Goal: Task Accomplishment & Management: Use online tool/utility

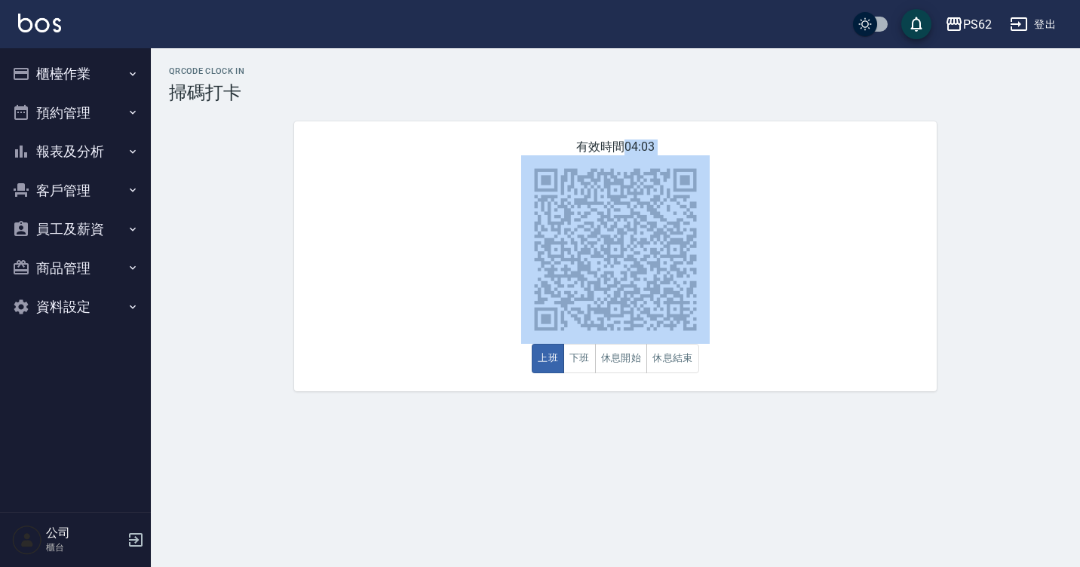
drag, startPoint x: 212, startPoint y: 598, endPoint x: 252, endPoint y: 600, distance: 40.0
click at [252, 566] on html "PS62 登出 櫃檯作業 打帳單 帳單列表 掛單列表 營業儀表板 現金收支登錄 材料自購登錄 每日結帳 排班表 掃碼打卡 預約管理 預約管理 單日預約紀錄 單…" at bounding box center [540, 283] width 1080 height 567
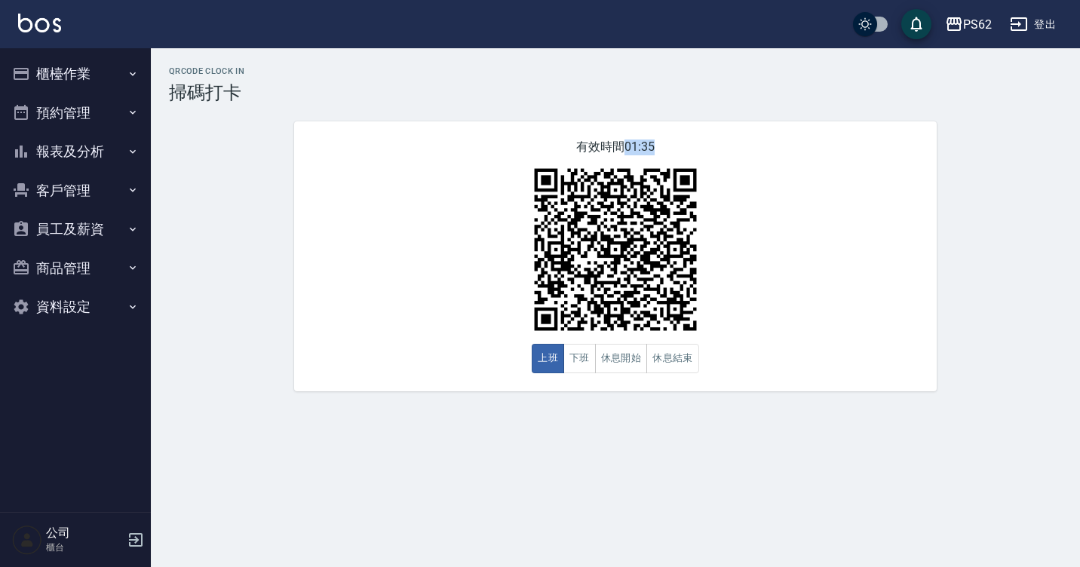
click at [522, 481] on div "QRcode Clock In 掃碼打卡 有效時間 01:35 上班 下班 休息開始 休息結束" at bounding box center [540, 283] width 1080 height 567
click at [63, 141] on button "報表及分析" at bounding box center [75, 151] width 139 height 39
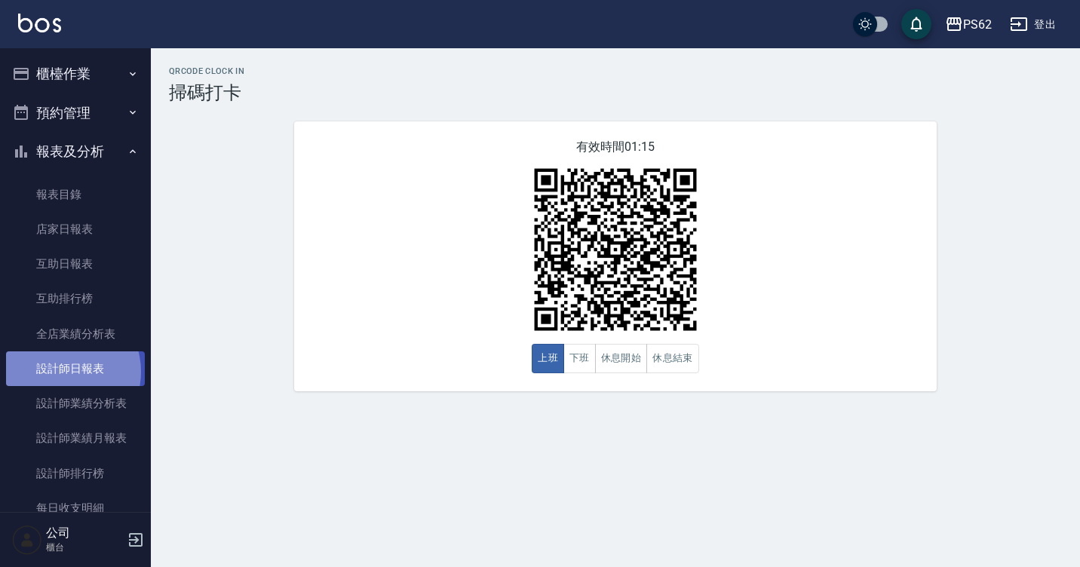
click at [61, 372] on link "設計師日報表" at bounding box center [75, 368] width 139 height 35
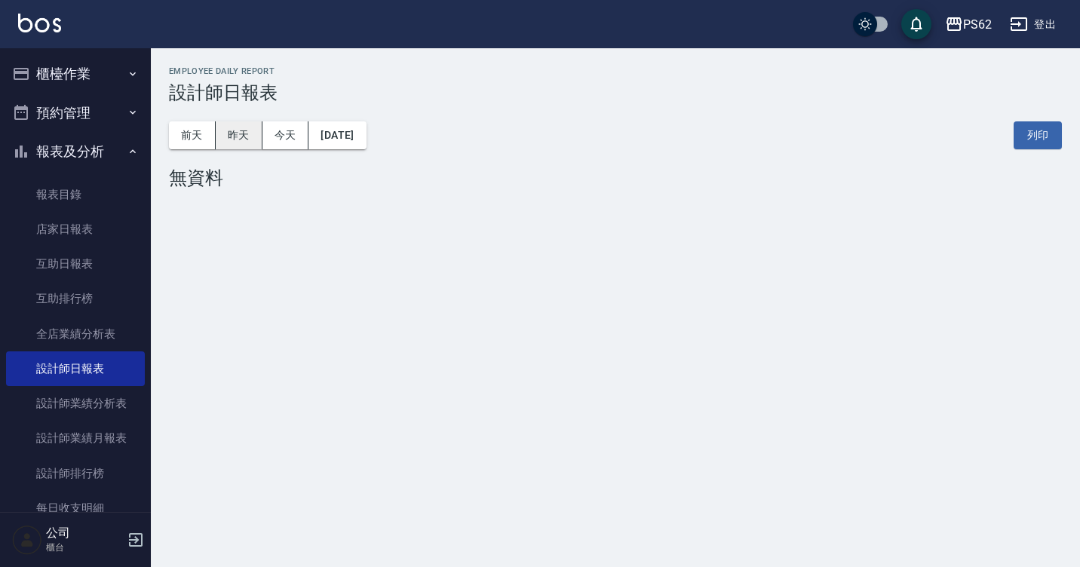
click at [241, 142] on button "昨天" at bounding box center [239, 135] width 47 height 28
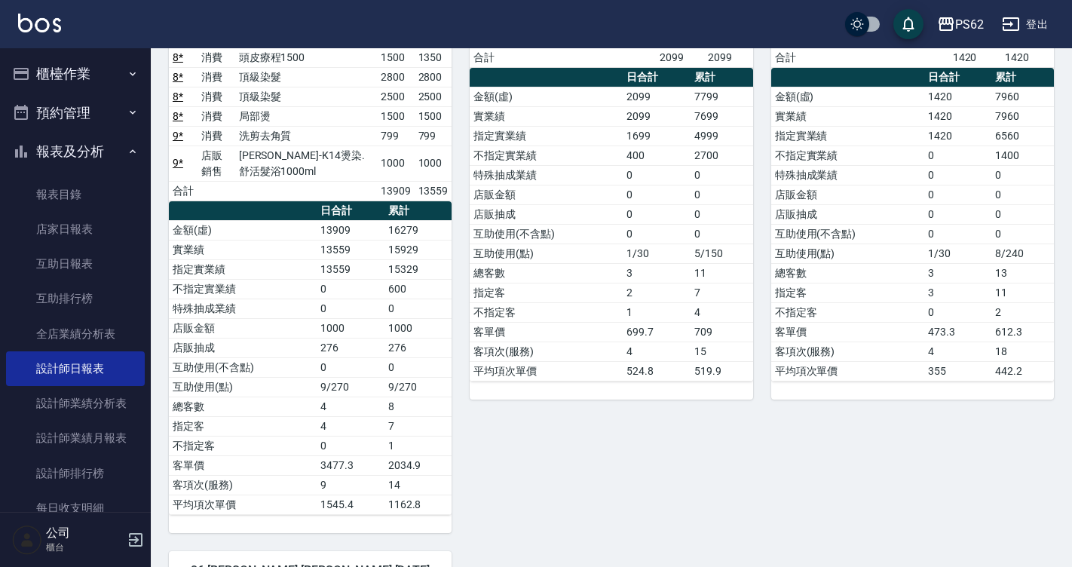
scroll to position [430, 0]
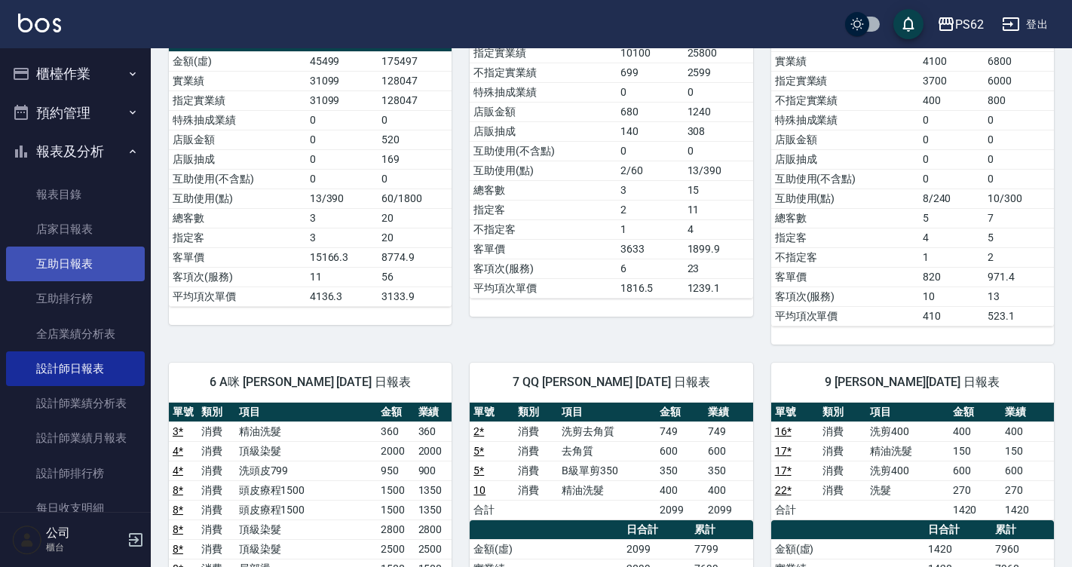
click at [80, 258] on link "互助日報表" at bounding box center [75, 264] width 139 height 35
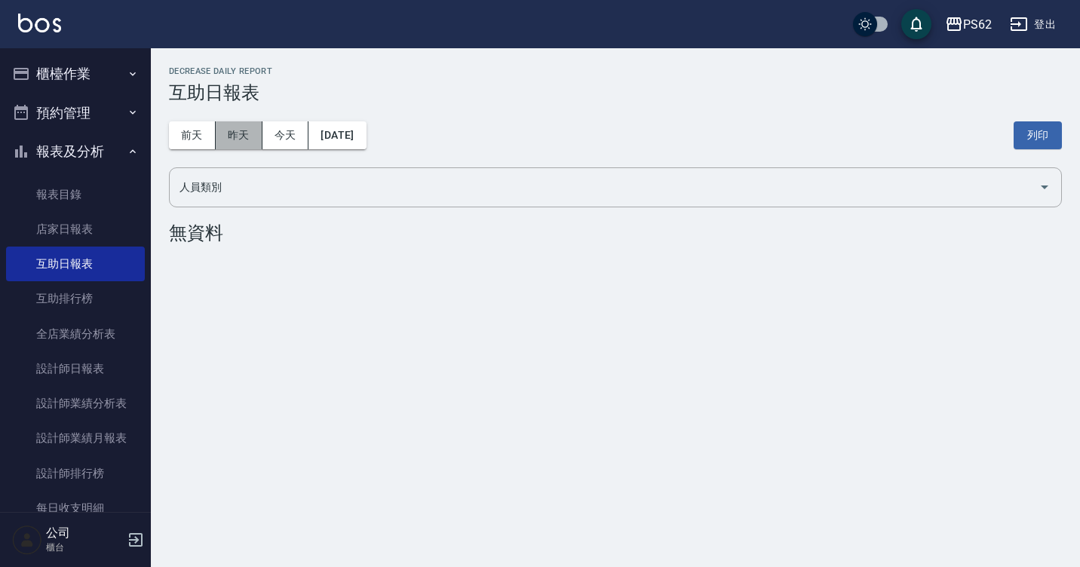
click at [245, 146] on button "昨天" at bounding box center [239, 135] width 47 height 28
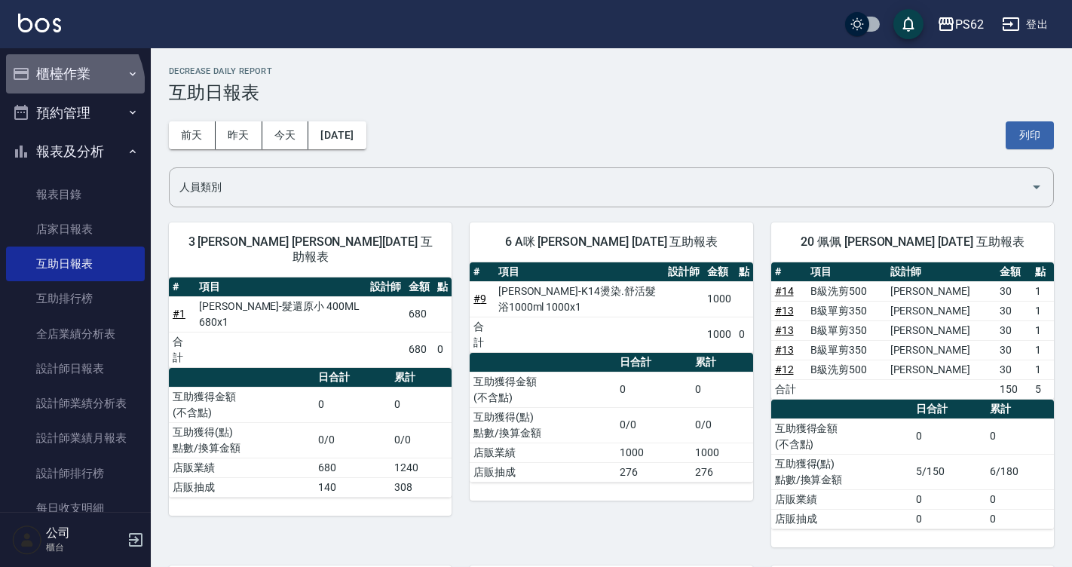
click at [61, 88] on button "櫃檯作業" at bounding box center [75, 73] width 139 height 39
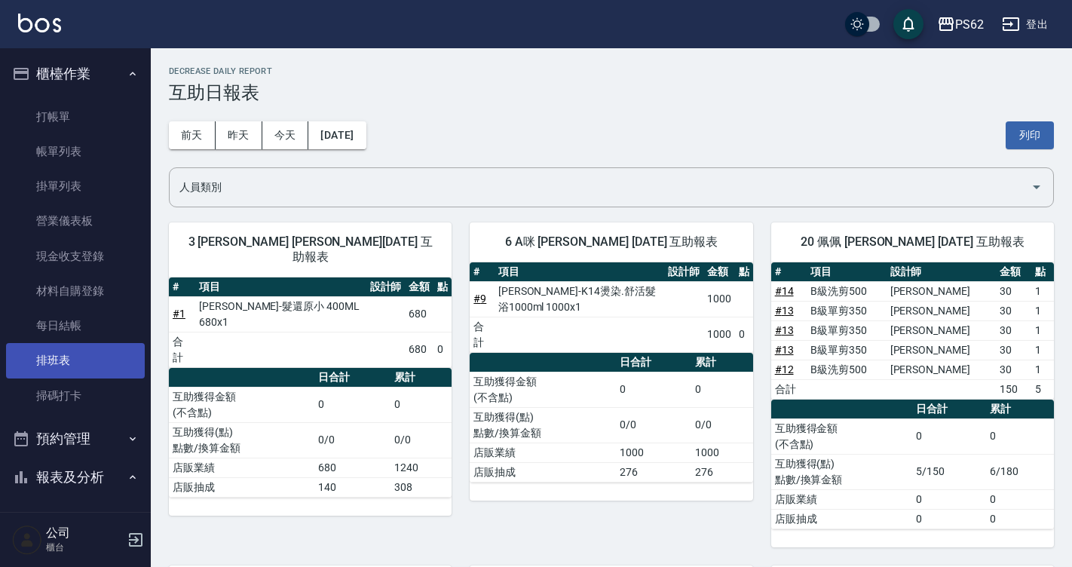
click at [85, 351] on link "排班表" at bounding box center [75, 360] width 139 height 35
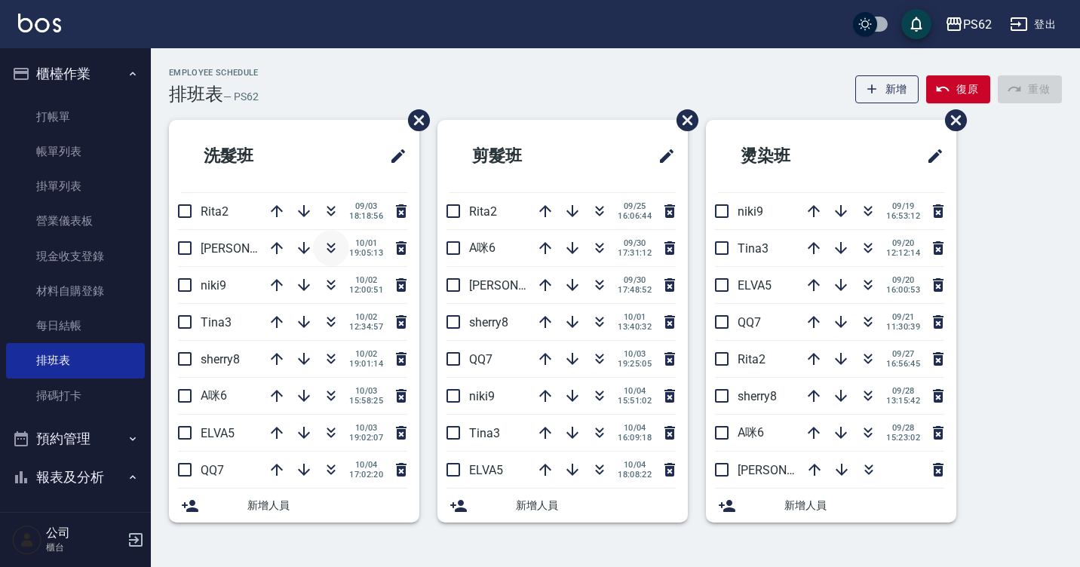
click at [333, 247] on icon "button" at bounding box center [331, 248] width 18 height 18
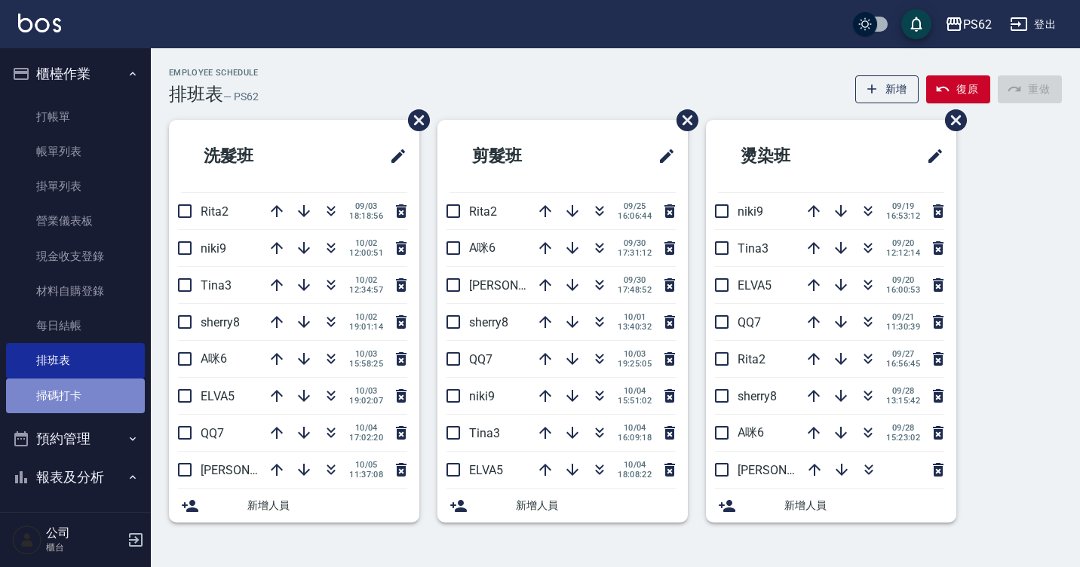
click at [92, 401] on link "掃碼打卡" at bounding box center [75, 396] width 139 height 35
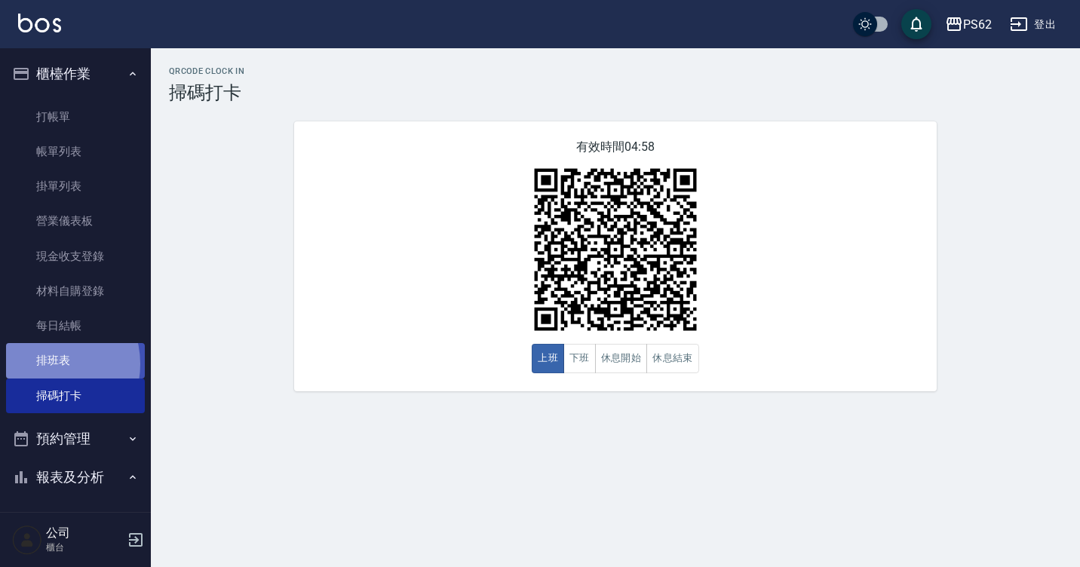
click at [48, 364] on link "排班表" at bounding box center [75, 360] width 139 height 35
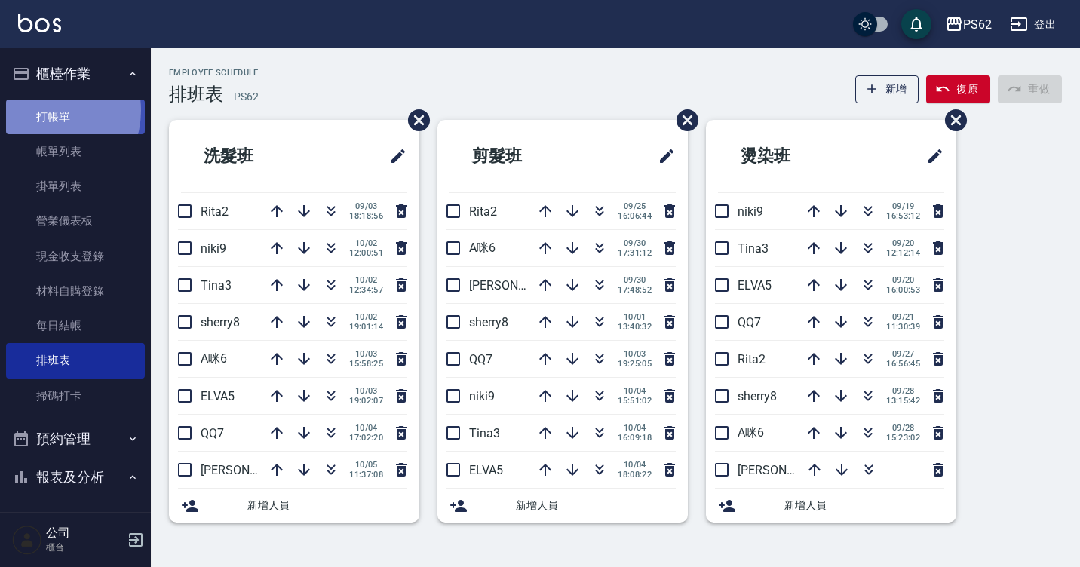
drag, startPoint x: -3, startPoint y: 580, endPoint x: 46, endPoint y: 110, distance: 472.4
click at [46, 110] on link "打帳單" at bounding box center [75, 117] width 139 height 35
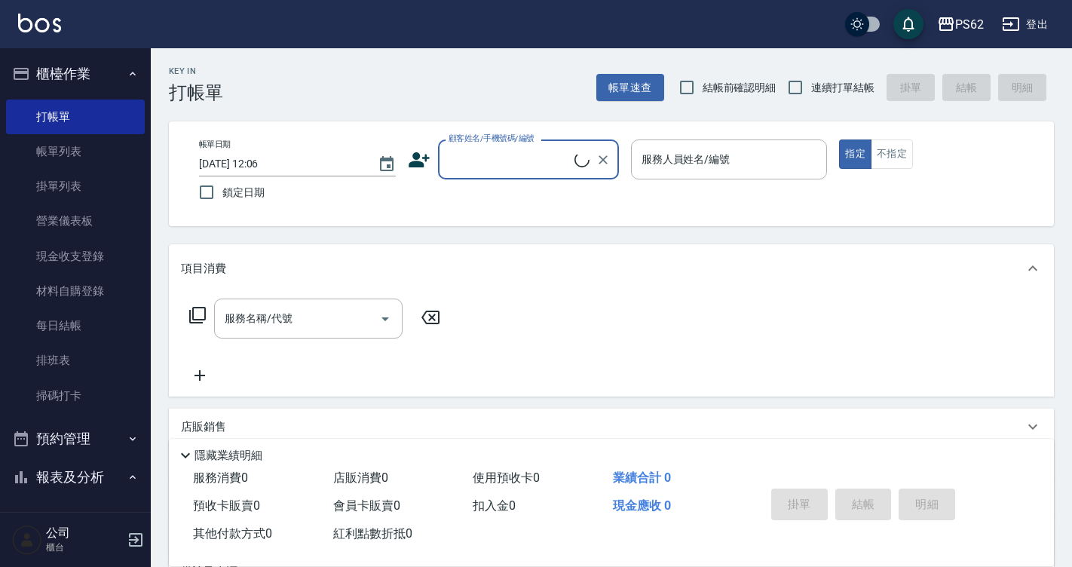
click at [525, 172] on input "顧客姓名/手機號碼/編號" at bounding box center [510, 159] width 130 height 26
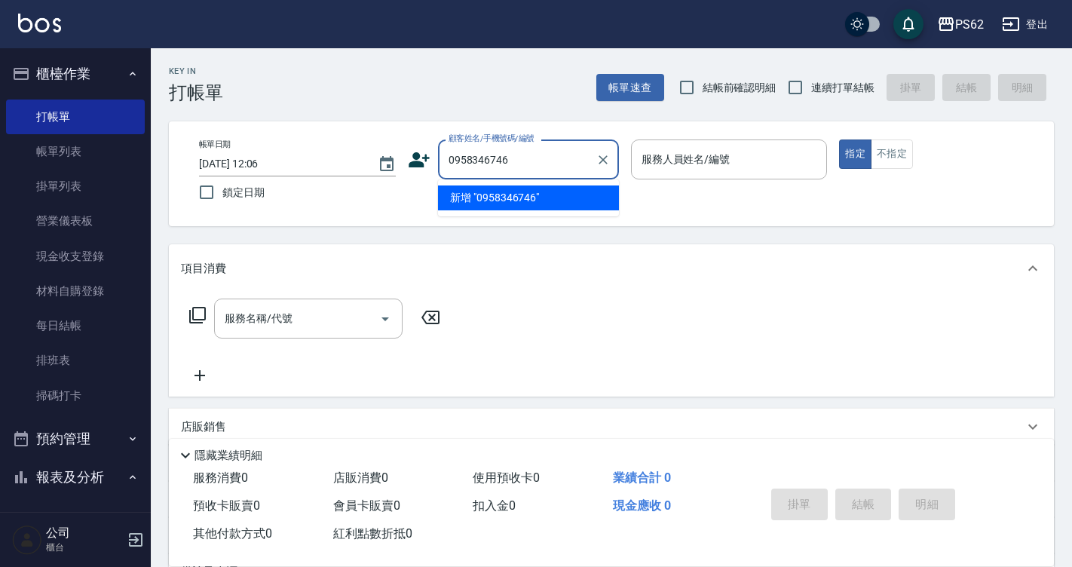
click at [507, 186] on li "新增 "0958346746"" at bounding box center [528, 198] width 181 height 25
type input "0958346746"
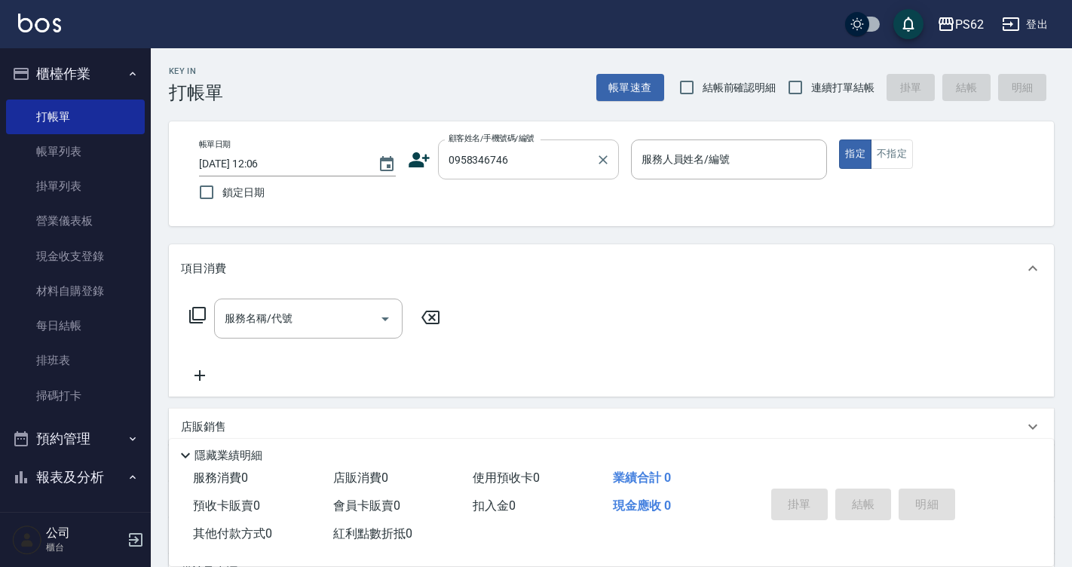
drag, startPoint x: 584, startPoint y: 69, endPoint x: 583, endPoint y: 177, distance: 108.6
click at [587, 164] on div "Key In 打帳單 帳單速查 結帳前確認明細 連續打單結帳 掛單 結帳 明細 帳單日期 [DATE] 12:06 鎖定日期 顧客姓名/手機號碼/編號 095…" at bounding box center [612, 391] width 922 height 686
click at [584, 173] on div "0958346746 顧客姓名/手機號碼/編號" at bounding box center [528, 160] width 181 height 40
click at [612, 276] on div "項目消費" at bounding box center [602, 269] width 843 height 16
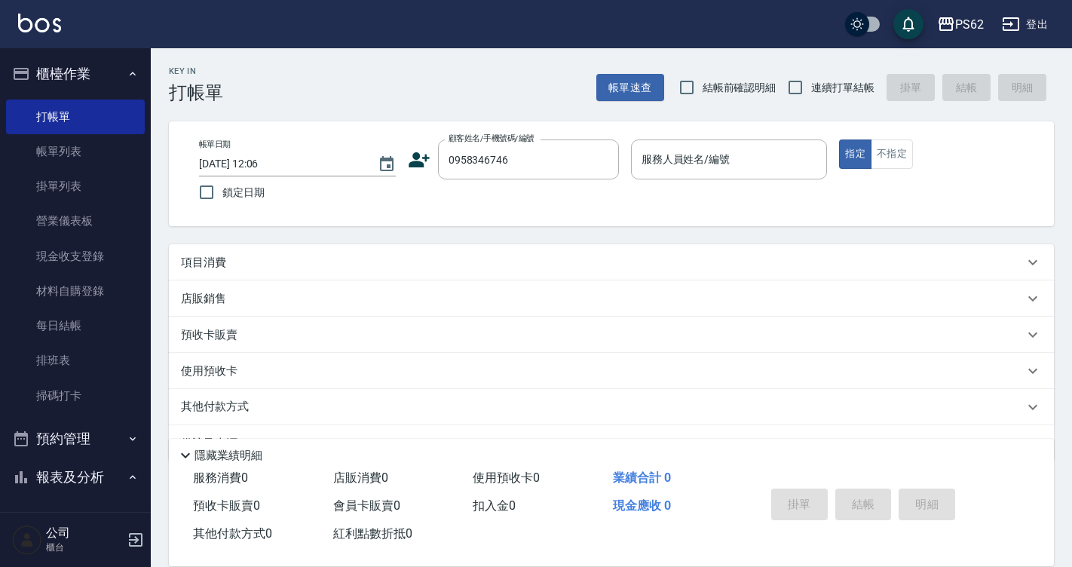
click at [607, 287] on div "店販銷售" at bounding box center [611, 299] width 885 height 36
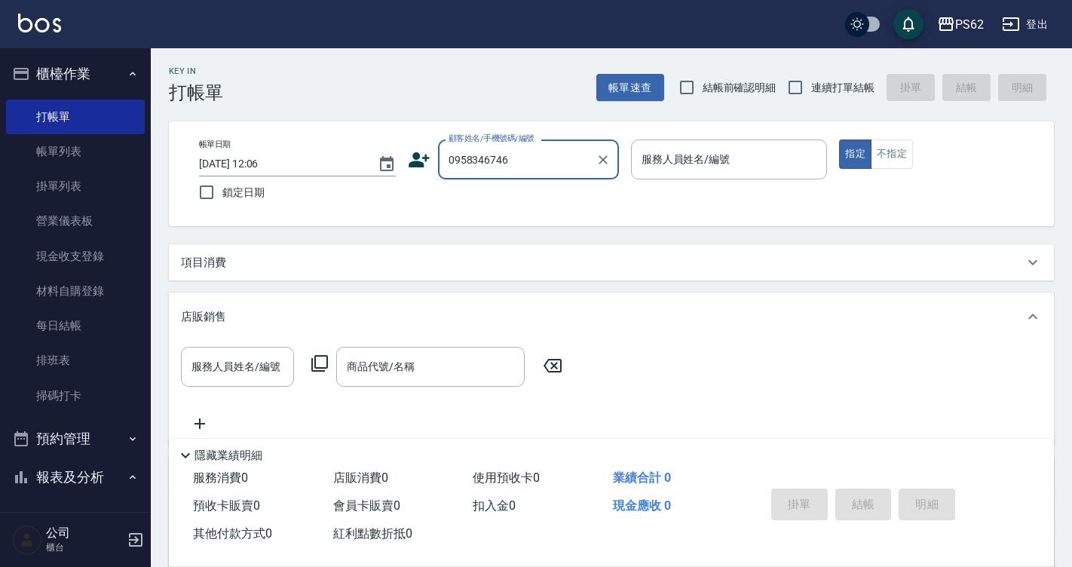
click at [581, 154] on input "0958346746" at bounding box center [517, 159] width 145 height 26
click at [601, 164] on icon "Clear" at bounding box center [603, 159] width 15 height 15
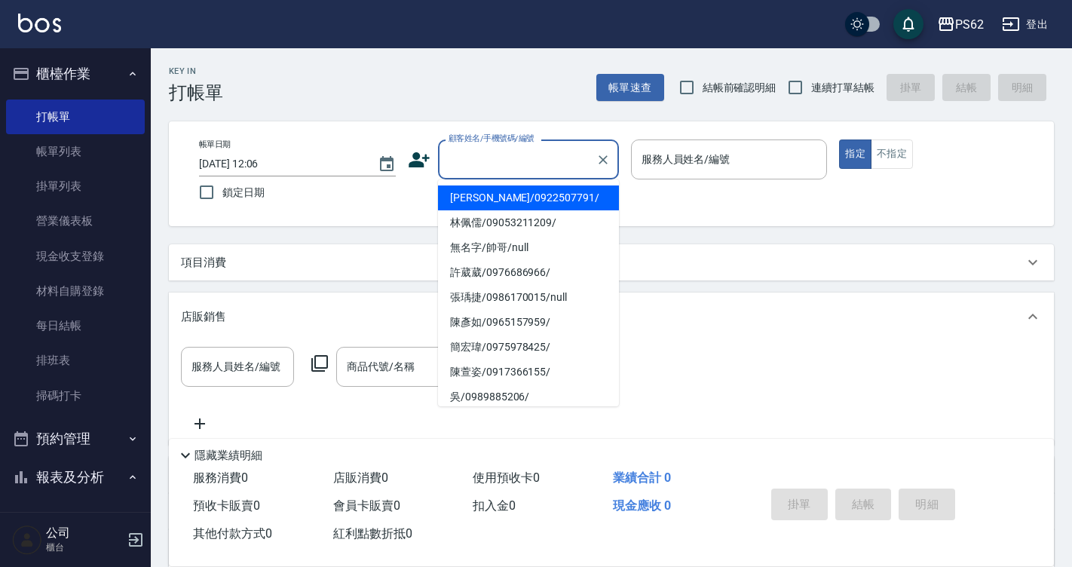
click at [785, 312] on div "店販銷售" at bounding box center [602, 317] width 843 height 16
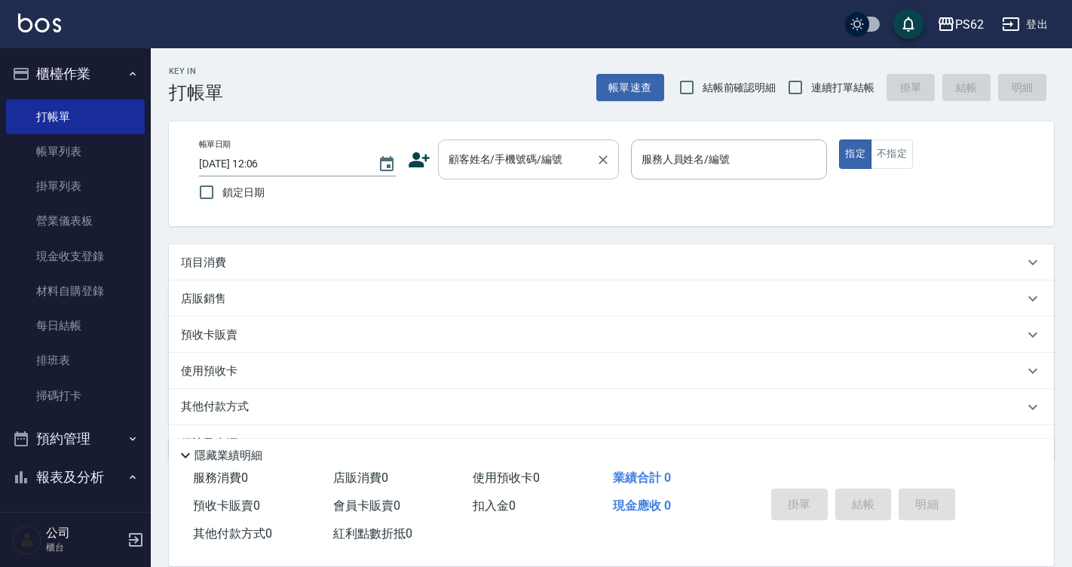
click at [463, 141] on div "顧客姓名/手機號碼/編號" at bounding box center [528, 160] width 181 height 40
click at [496, 157] on input "顧客姓名/手機號碼/編號" at bounding box center [517, 159] width 145 height 26
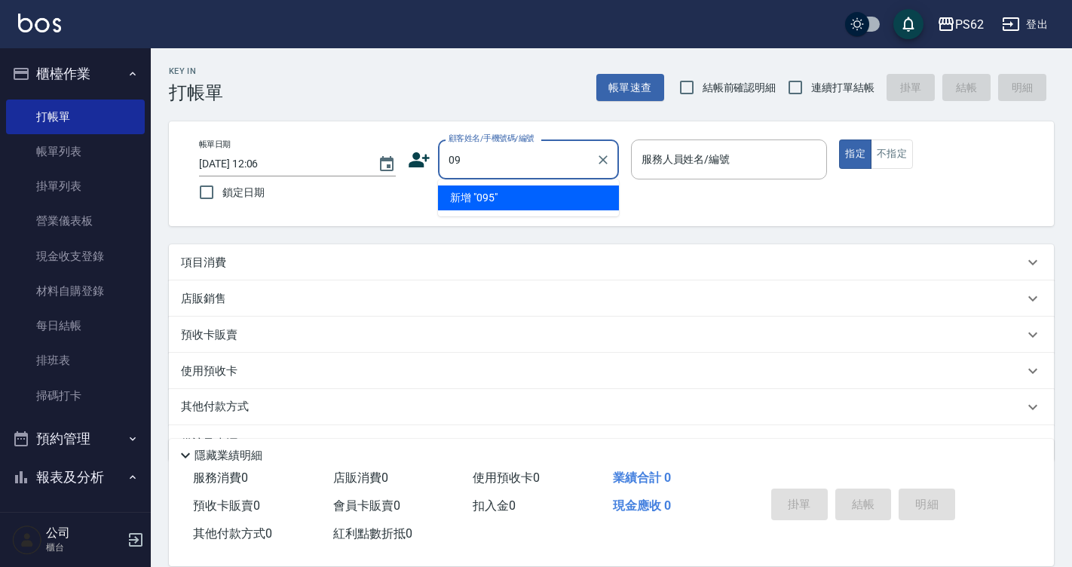
type input "0"
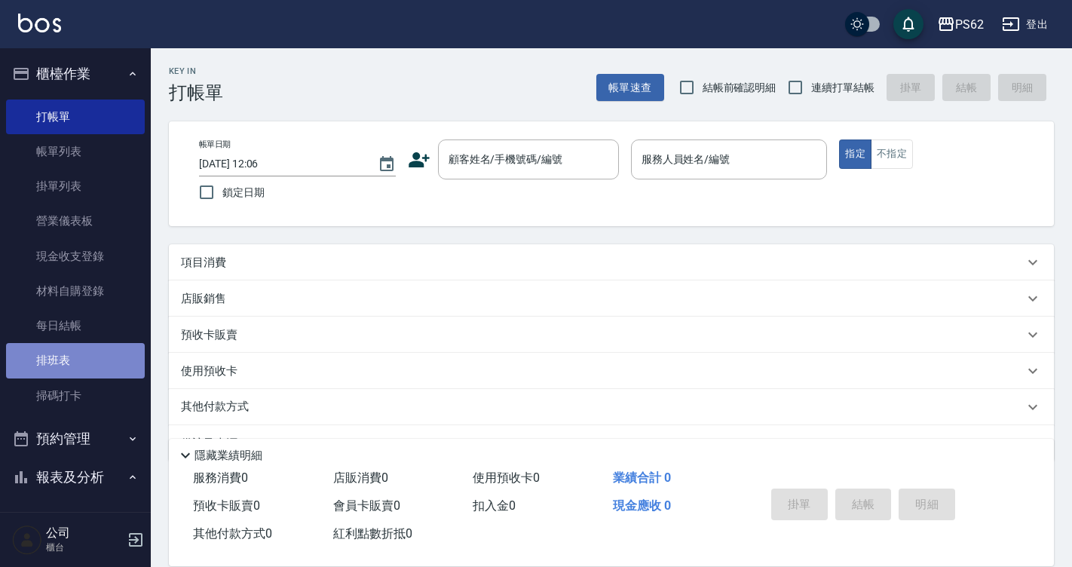
click at [103, 361] on link "排班表" at bounding box center [75, 360] width 139 height 35
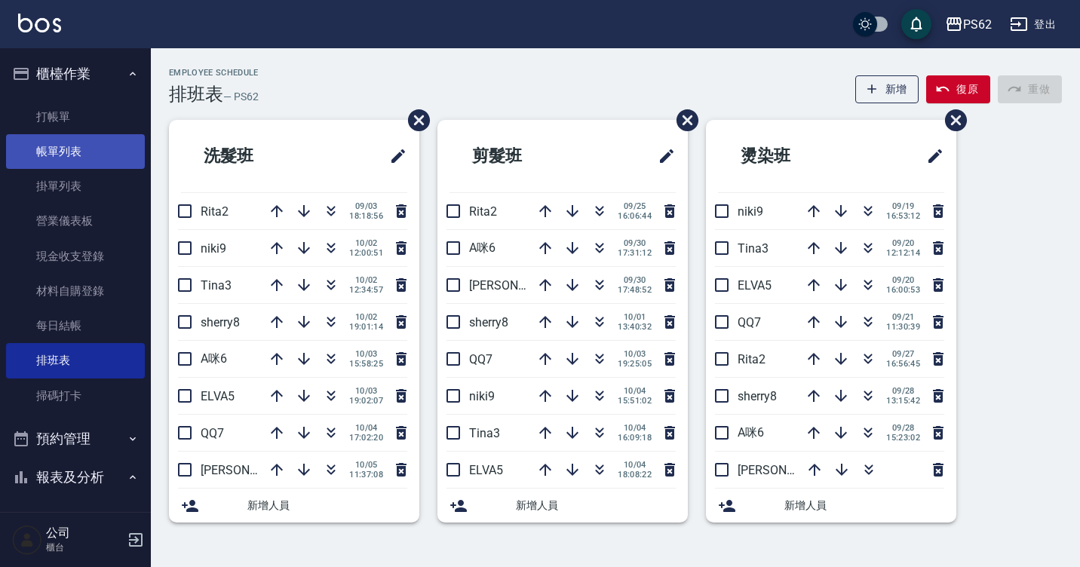
click at [49, 165] on link "帳單列表" at bounding box center [75, 151] width 139 height 35
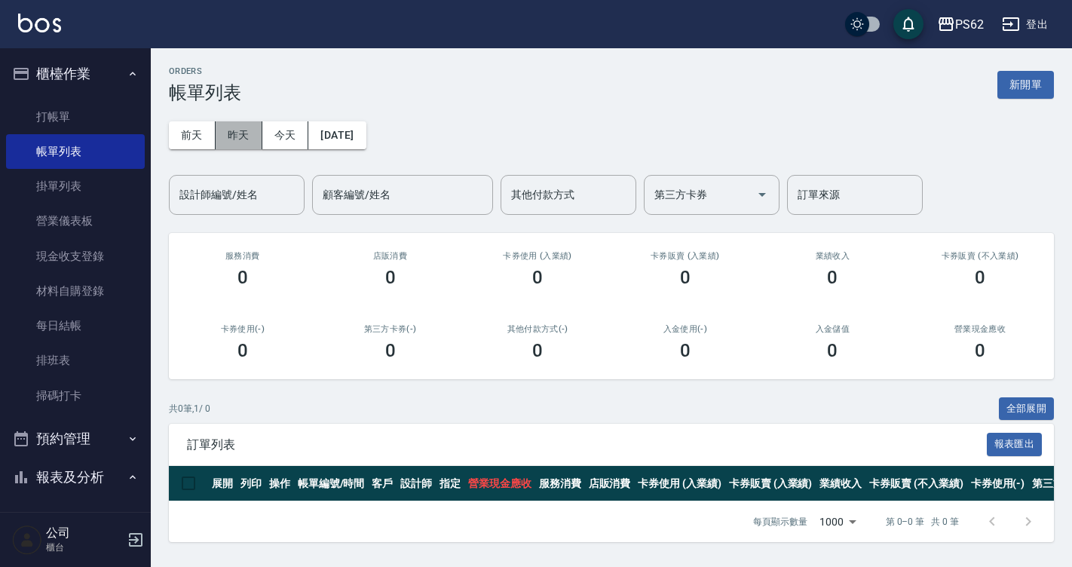
click at [259, 137] on button "昨天" at bounding box center [239, 135] width 47 height 28
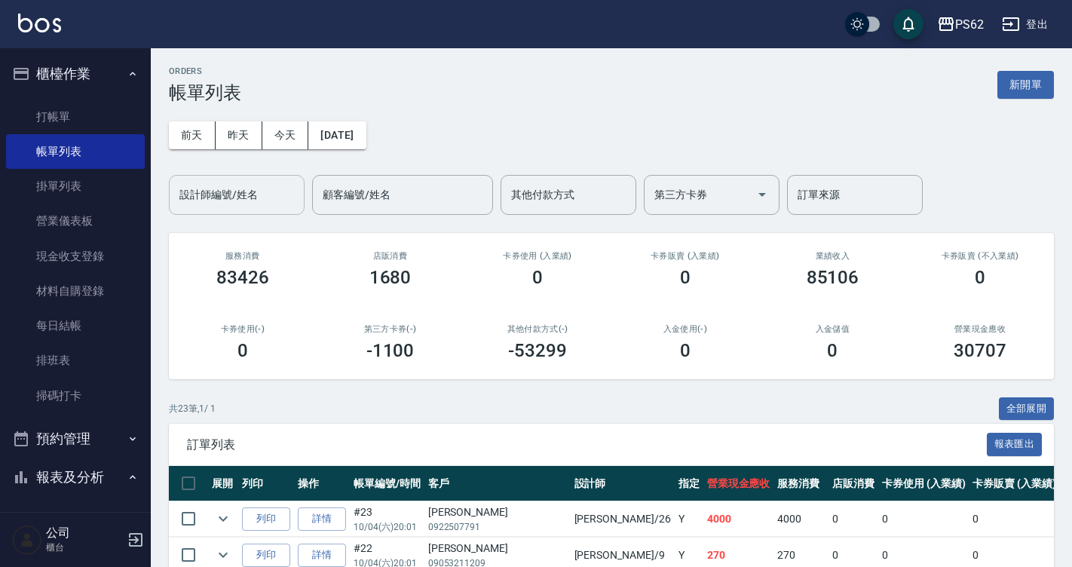
click at [212, 195] on input "設計師編號/姓名" at bounding box center [237, 195] width 122 height 26
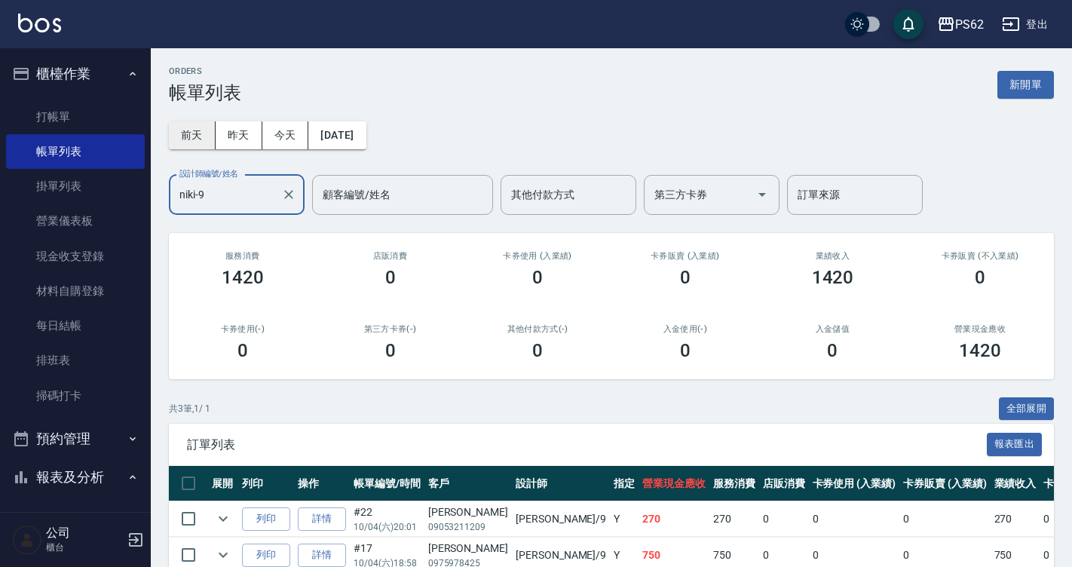
type input "niki-9"
click at [192, 137] on button "前天" at bounding box center [192, 135] width 47 height 28
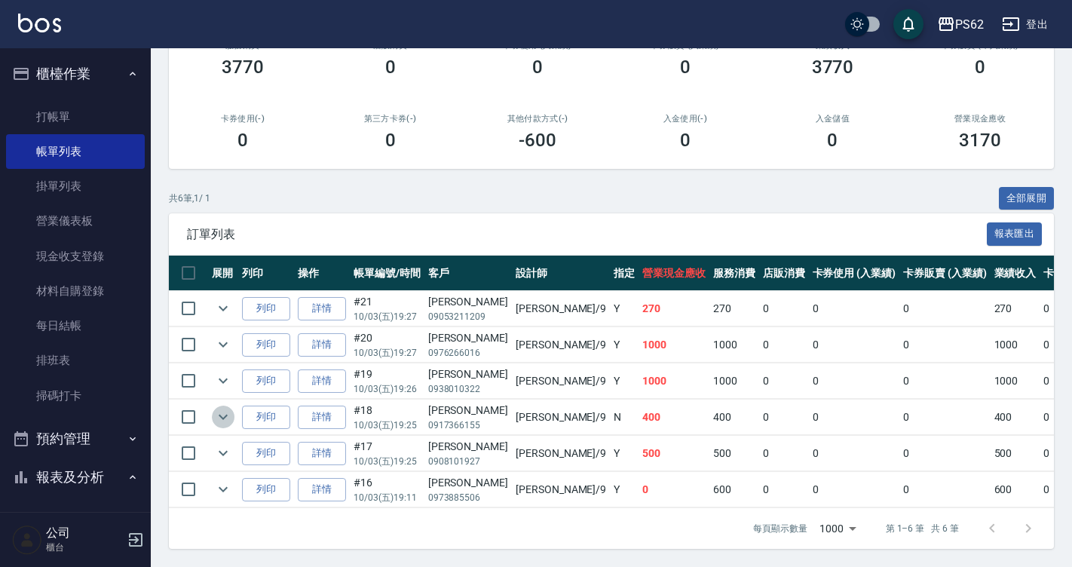
click at [217, 408] on icon "expand row" at bounding box center [223, 417] width 18 height 18
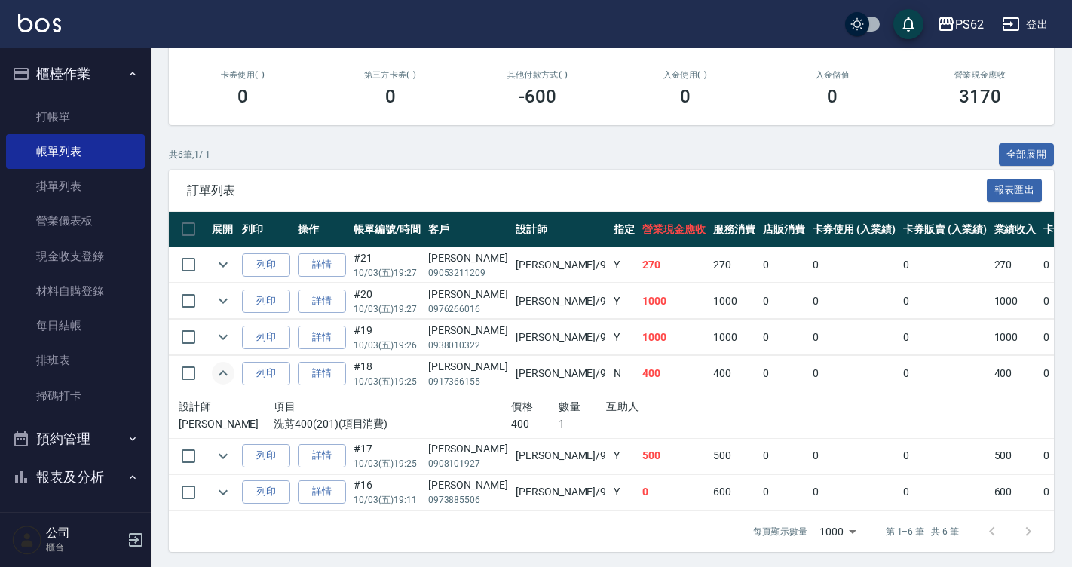
scroll to position [268, 0]
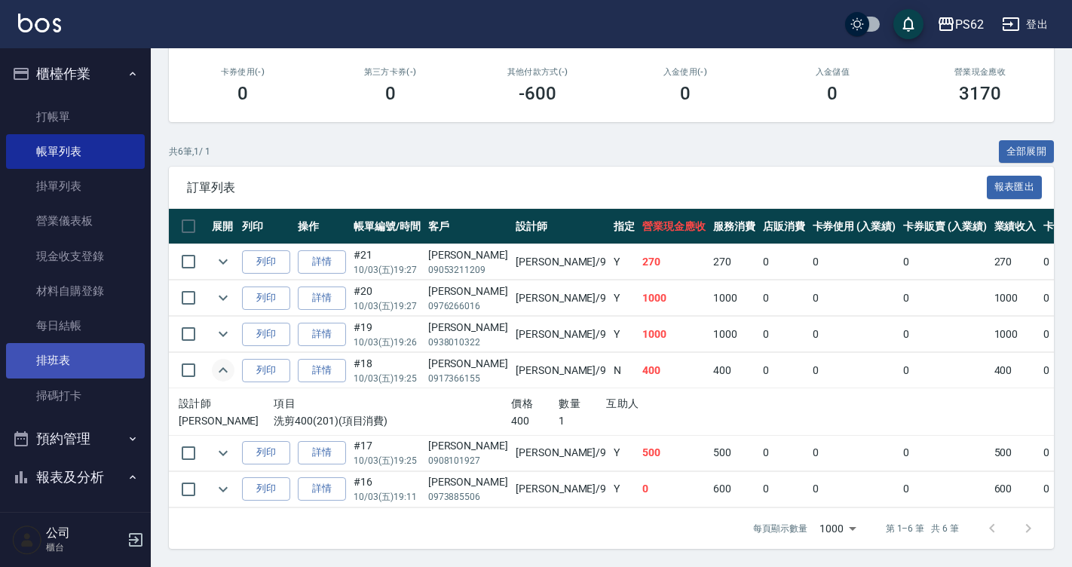
click at [70, 368] on link "排班表" at bounding box center [75, 360] width 139 height 35
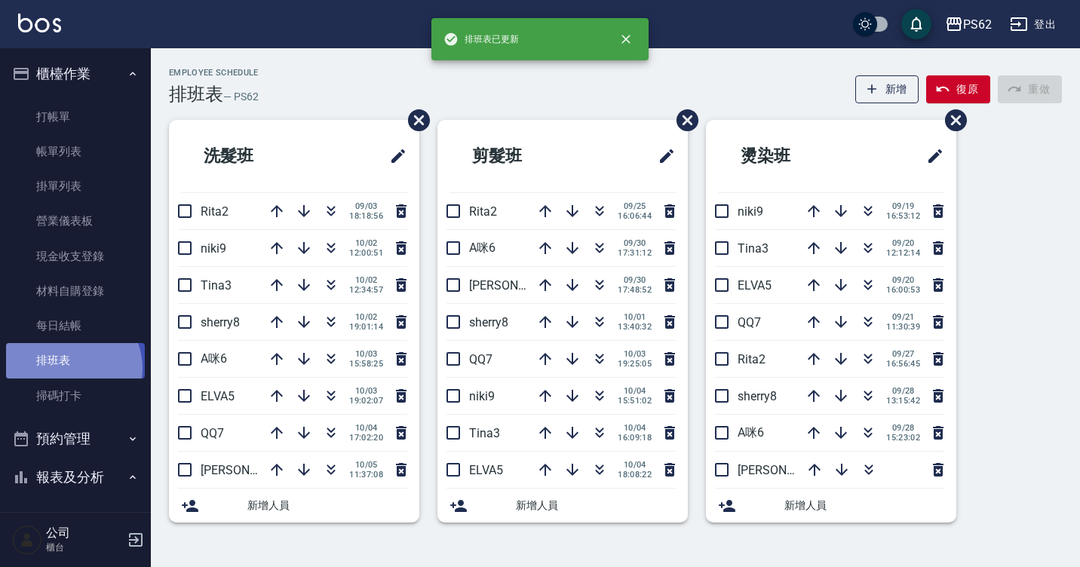
click at [70, 368] on link "排班表" at bounding box center [75, 360] width 139 height 35
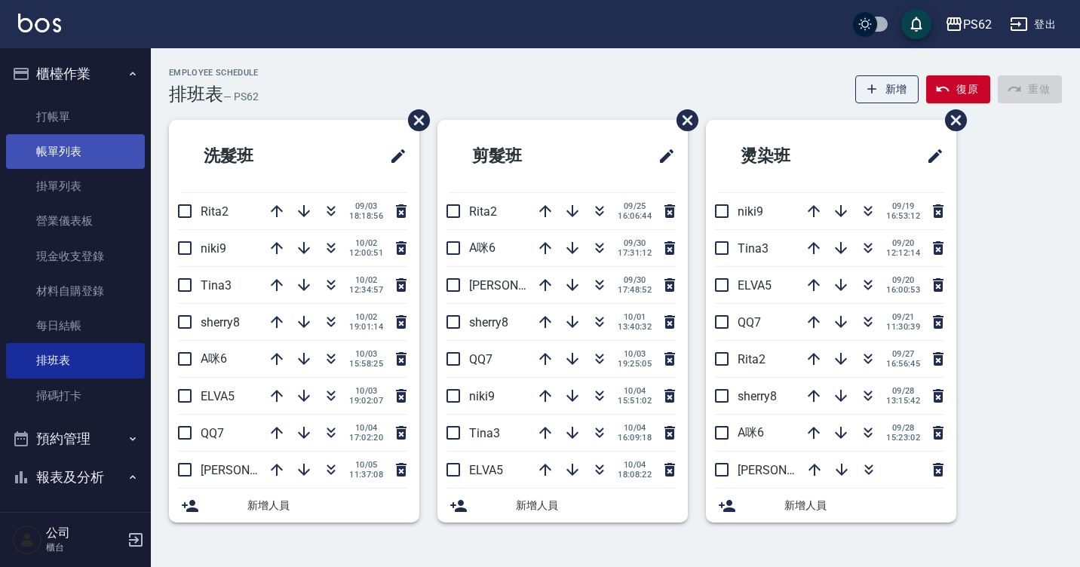
click at [80, 161] on link "帳單列表" at bounding box center [75, 151] width 139 height 35
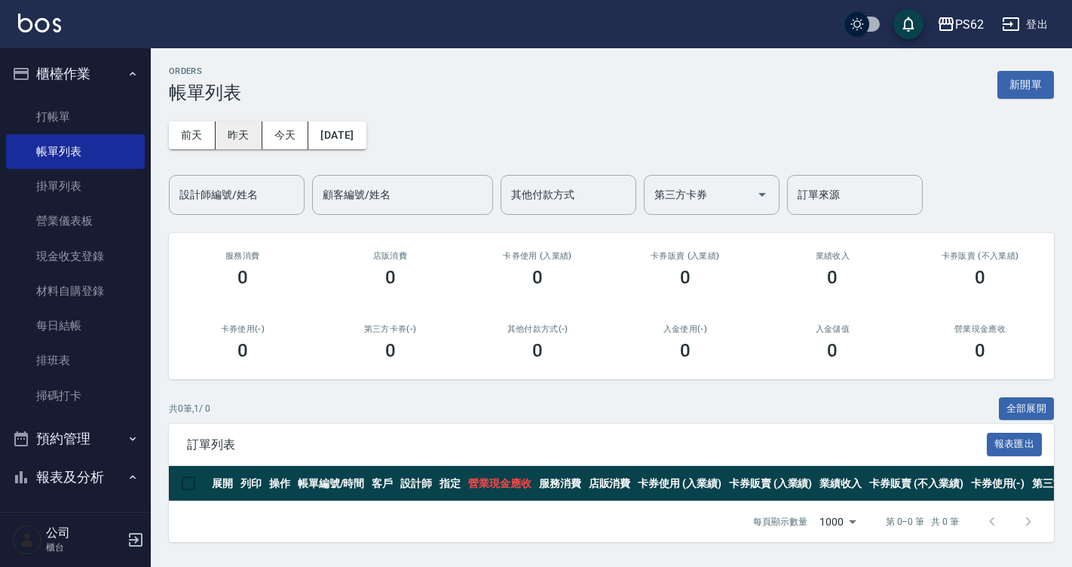
click at [240, 142] on button "昨天" at bounding box center [239, 135] width 47 height 28
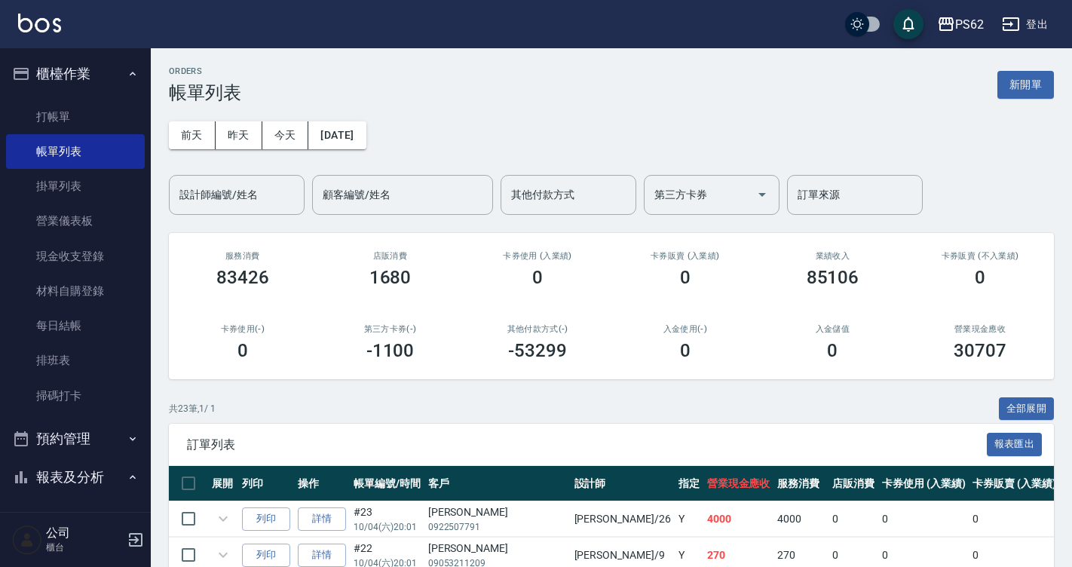
click at [241, 201] on div "設計師編號/姓名 設計師編號/姓名" at bounding box center [237, 195] width 136 height 40
type input "0"
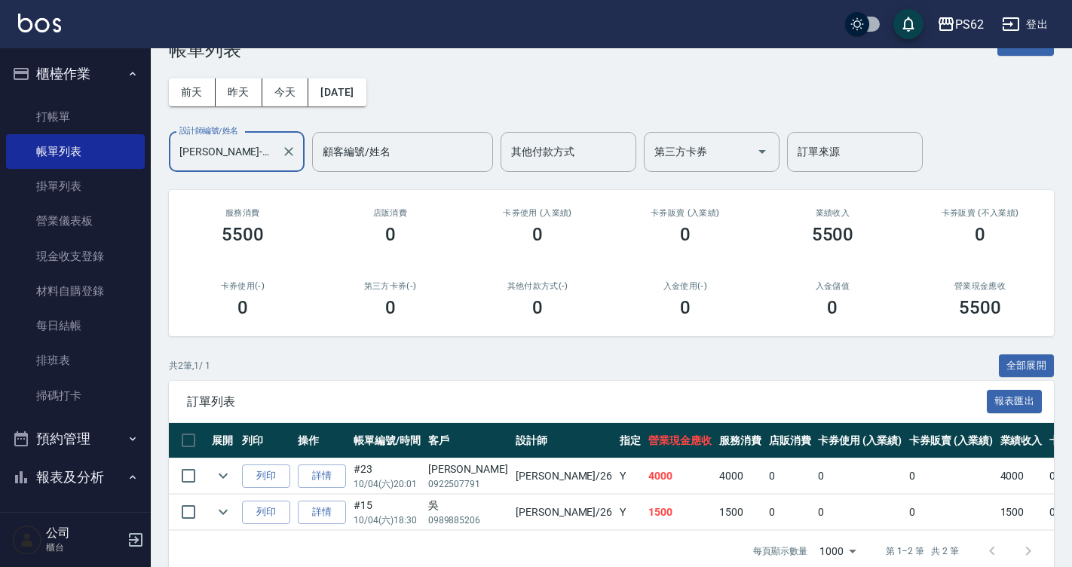
scroll to position [77, 0]
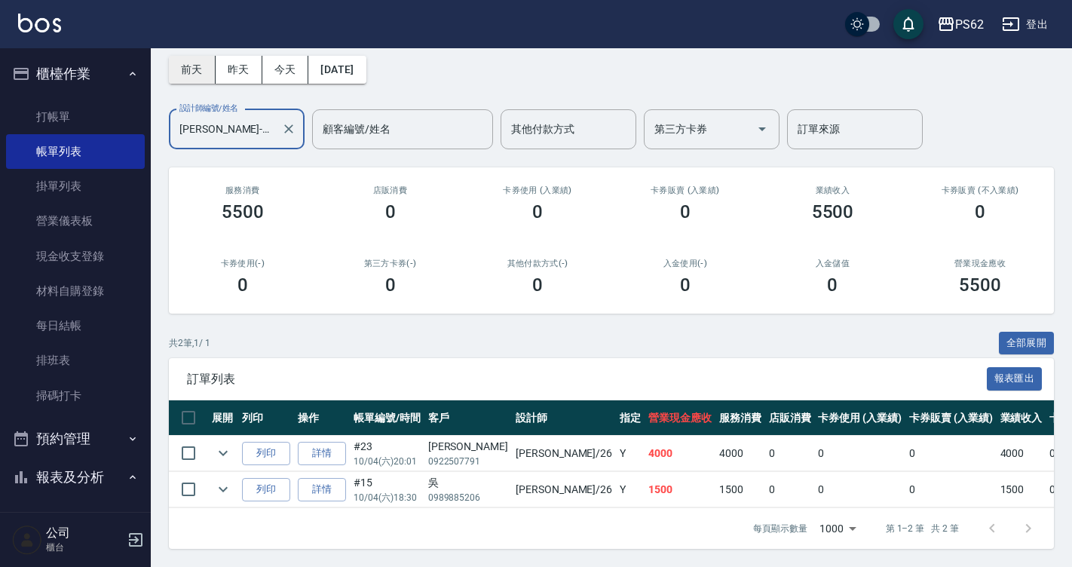
click at [201, 56] on button "前天" at bounding box center [192, 70] width 47 height 28
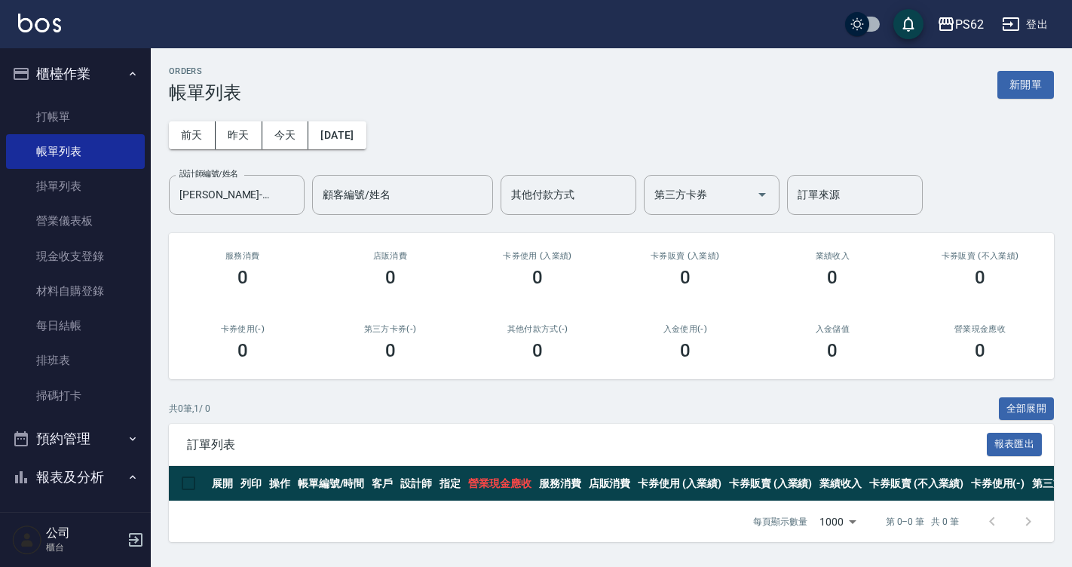
scroll to position [5, 0]
drag, startPoint x: 265, startPoint y: 162, endPoint x: 265, endPoint y: 175, distance: 12.8
click at [265, 170] on div "[DATE] [DATE] [DATE] [DATE] 設計師編號/姓名 [PERSON_NAME]-26 設計師編號/姓名 顧客編號/姓名 顧客編號/姓名 …" at bounding box center [611, 159] width 885 height 112
click at [265, 175] on div "[PERSON_NAME]-26 設計師編號/姓名" at bounding box center [237, 195] width 136 height 40
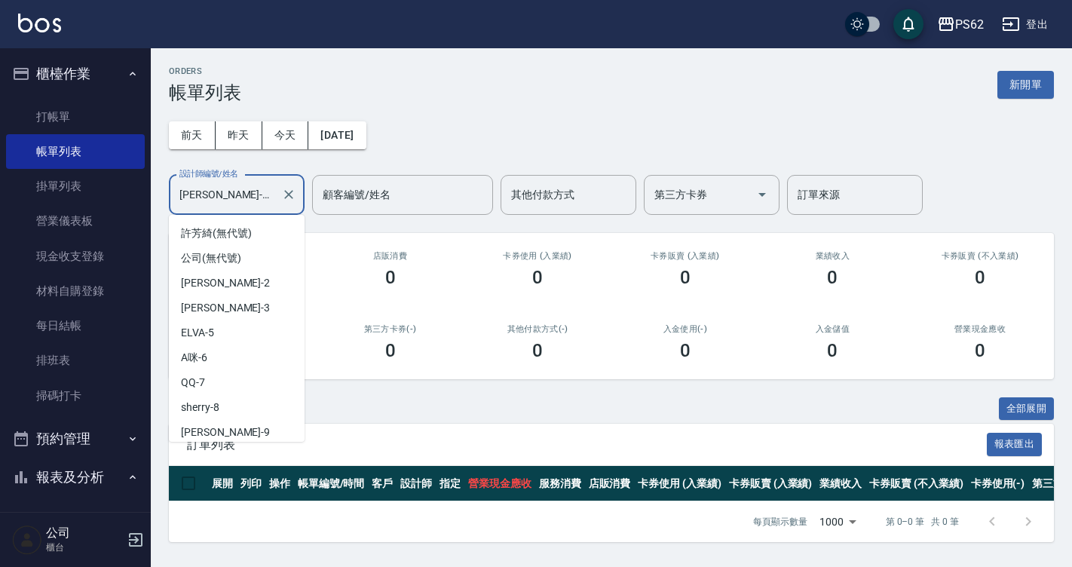
click at [265, 175] on div "[PERSON_NAME]-26 設計師編號/姓名" at bounding box center [237, 195] width 136 height 40
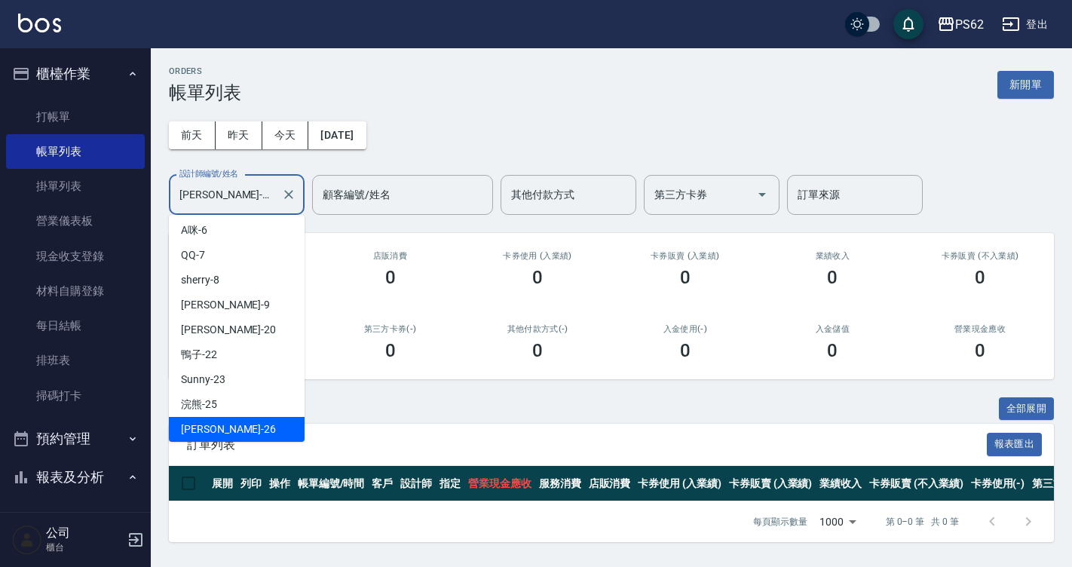
click at [265, 175] on div "[PERSON_NAME]-26 設計師編號/姓名" at bounding box center [237, 195] width 136 height 40
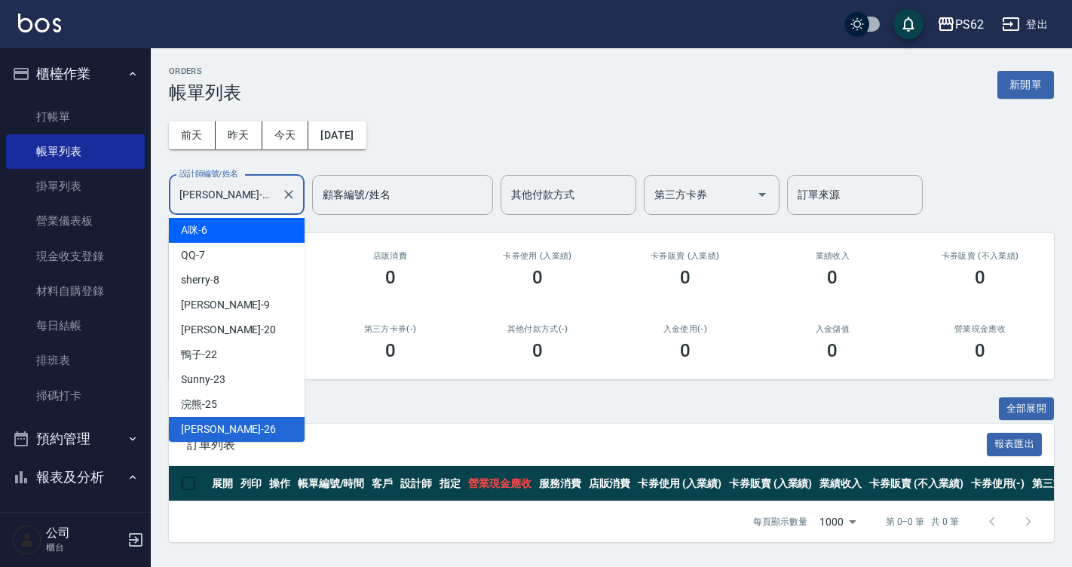
click at [233, 238] on div "A咪 -6" at bounding box center [237, 230] width 136 height 25
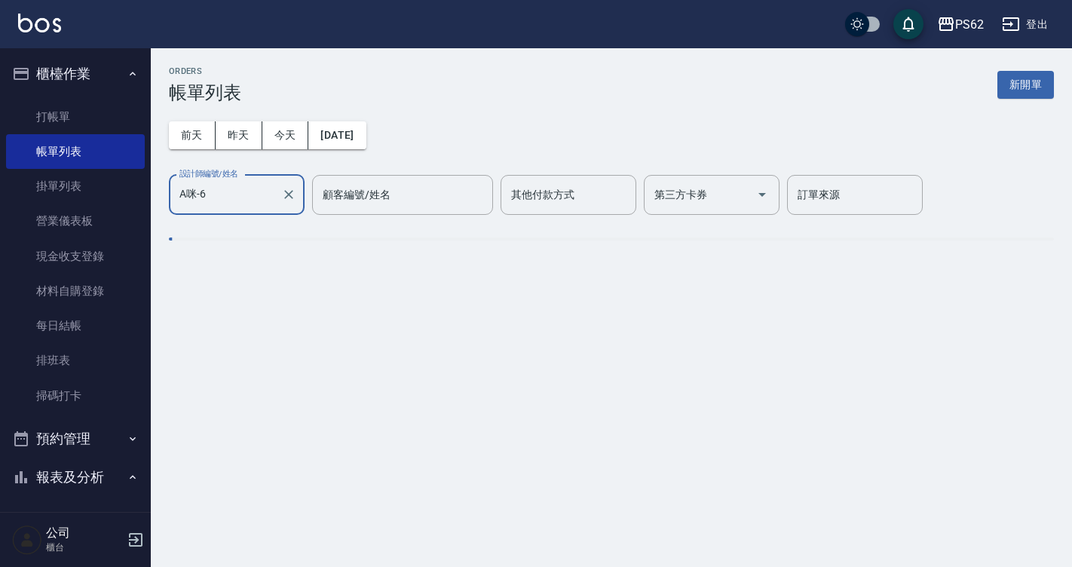
scroll to position [0, 0]
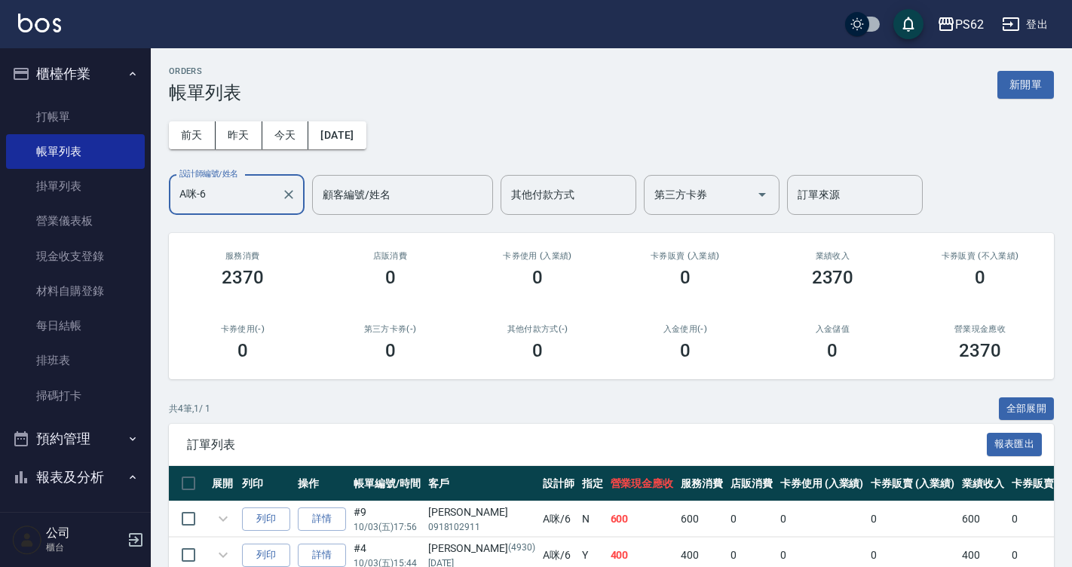
click at [239, 189] on input "A咪-6" at bounding box center [226, 195] width 100 height 26
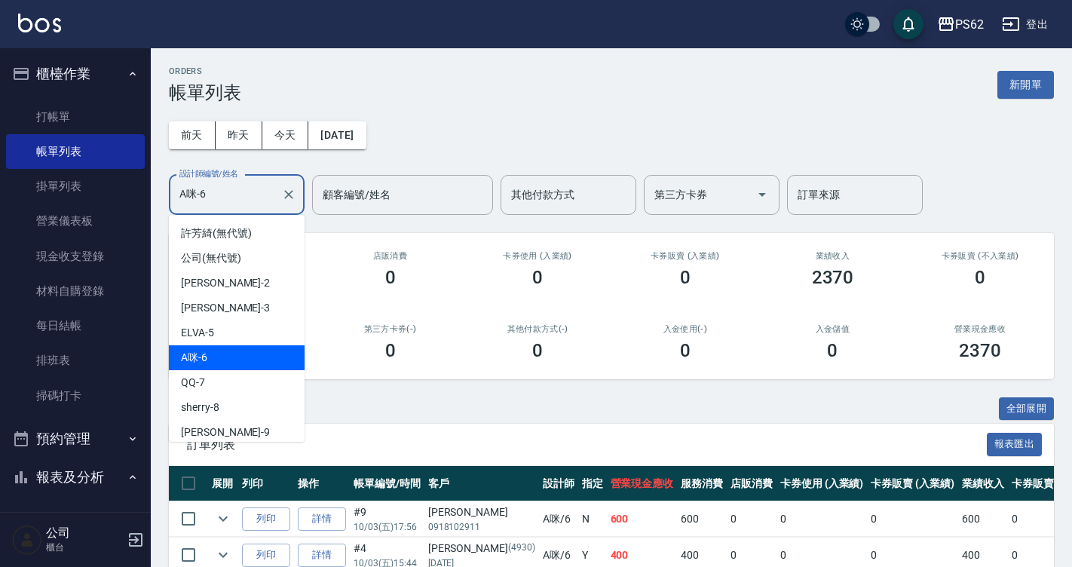
click at [239, 189] on input "A咪-6" at bounding box center [226, 195] width 100 height 26
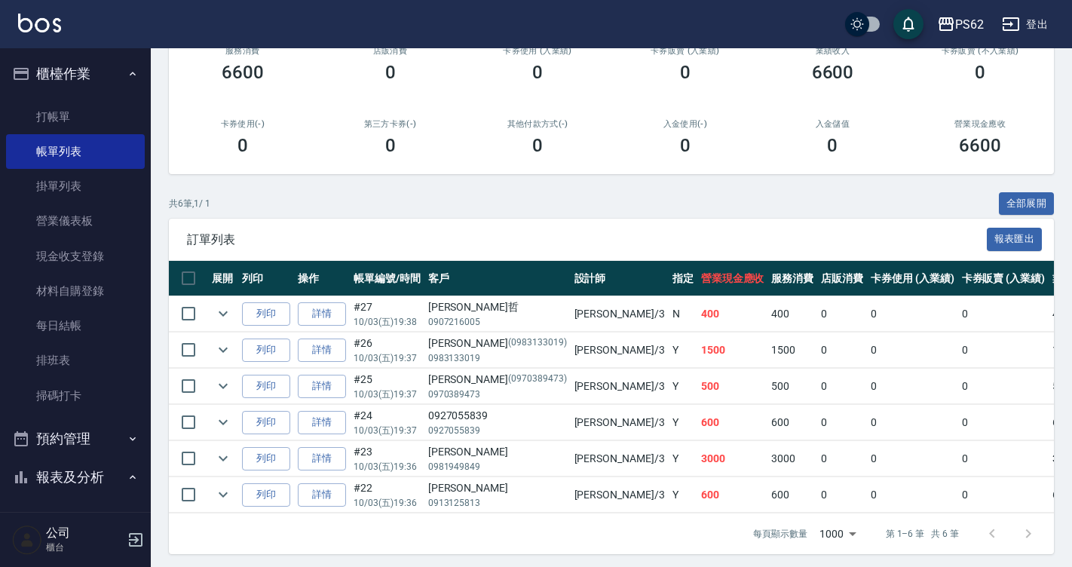
scroll to position [222, 0]
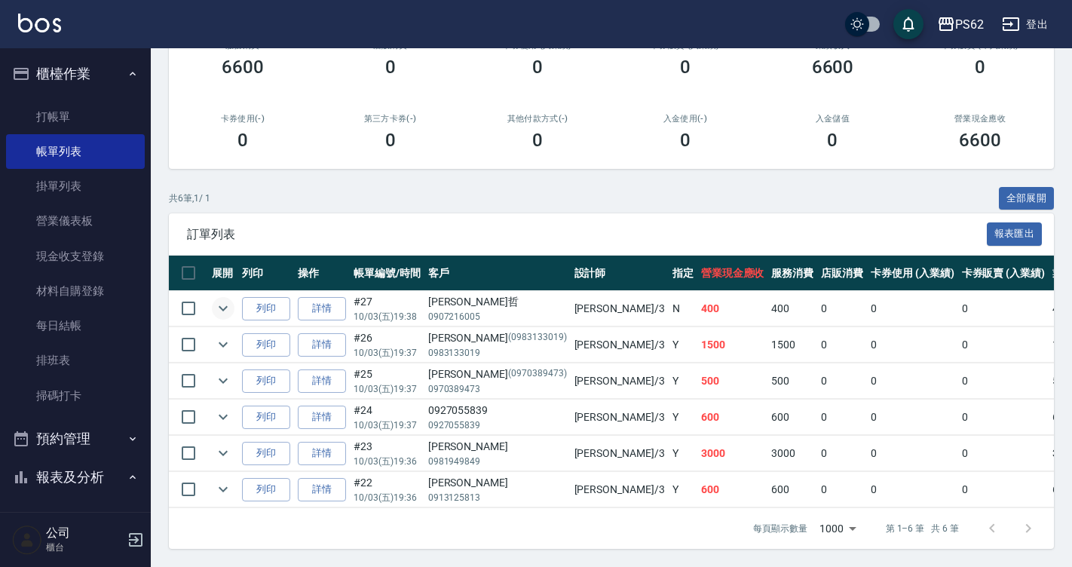
type input "[PERSON_NAME]-3"
click at [226, 303] on icon "expand row" at bounding box center [223, 308] width 18 height 18
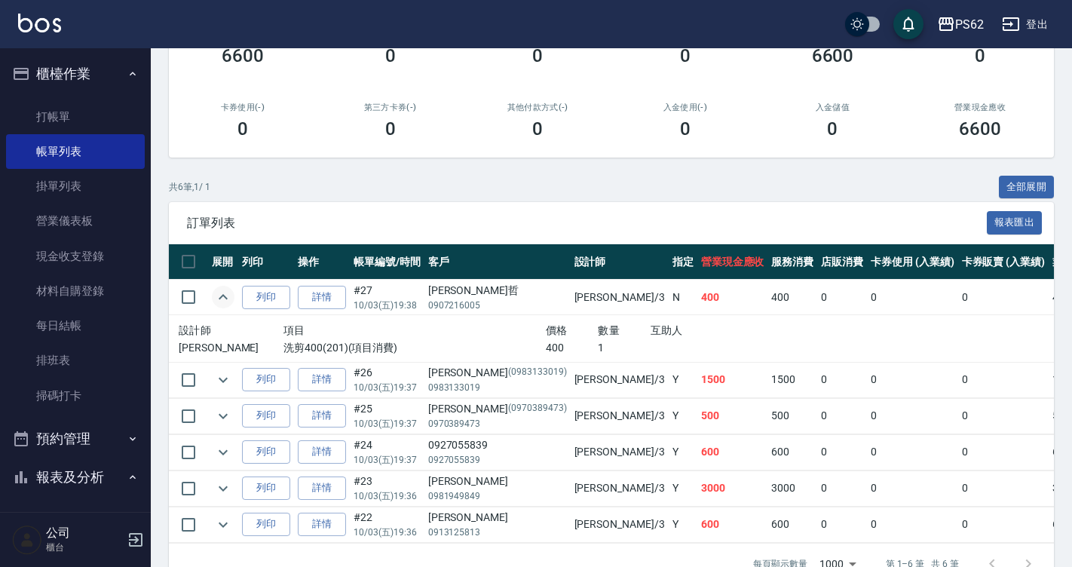
scroll to position [0, 0]
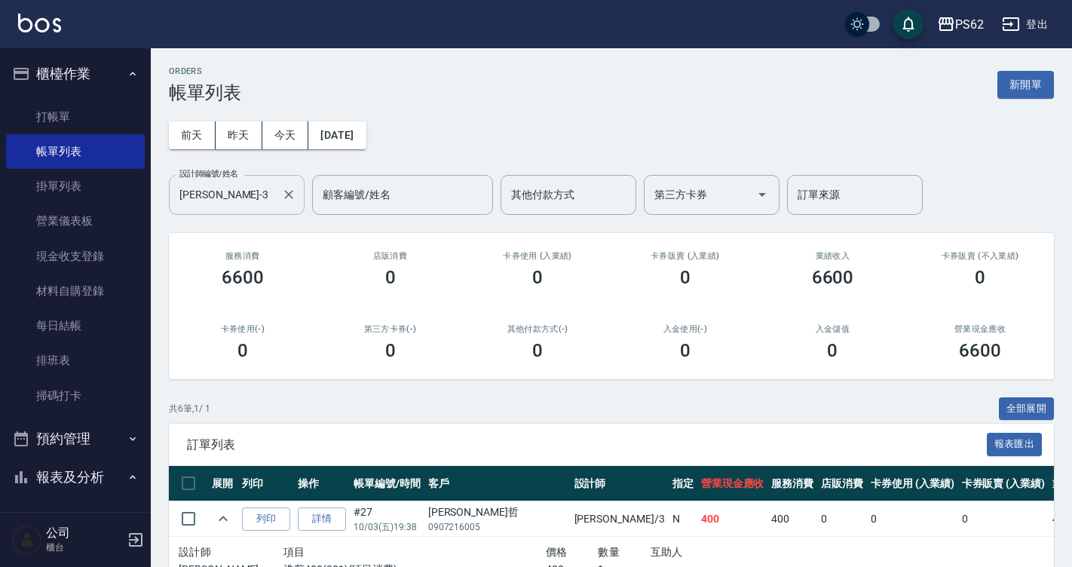
click at [235, 200] on input "[PERSON_NAME]-3" at bounding box center [226, 195] width 100 height 26
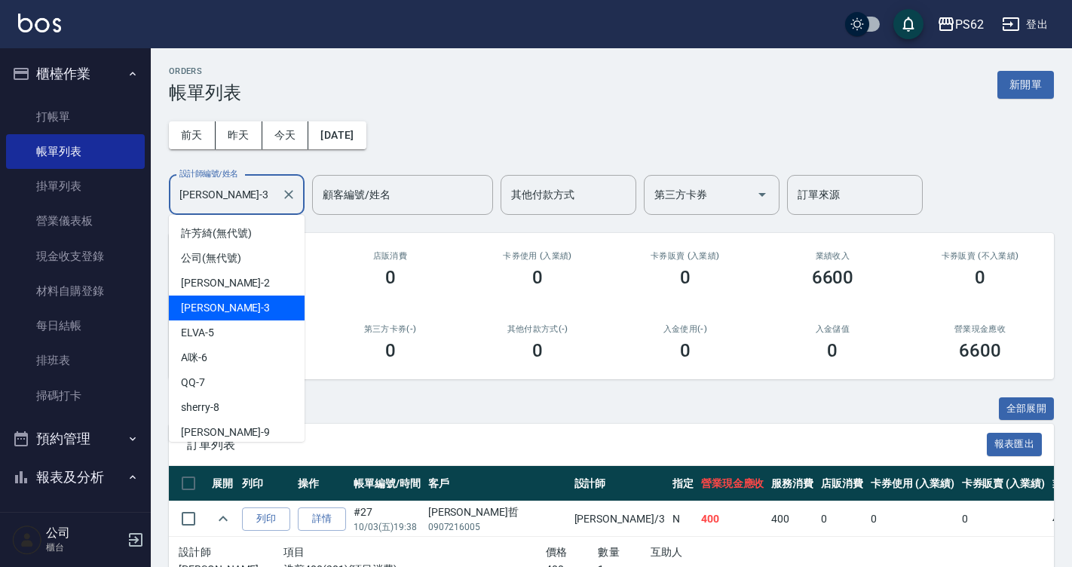
click at [235, 200] on input "[PERSON_NAME]-3" at bounding box center [226, 195] width 100 height 26
click at [197, 130] on button "前天" at bounding box center [192, 135] width 47 height 28
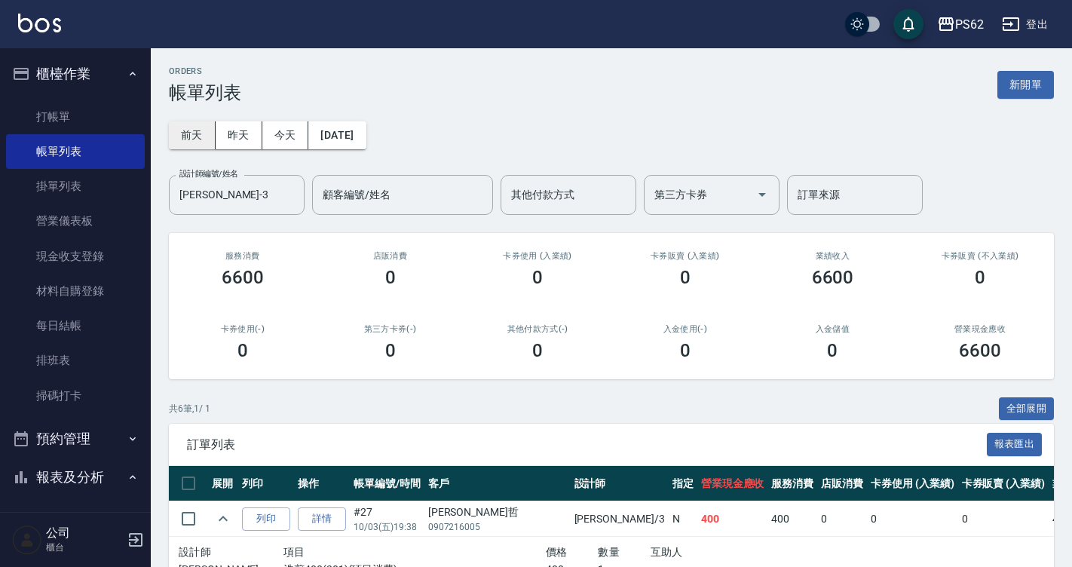
click at [197, 130] on button "前天" at bounding box center [192, 135] width 47 height 28
click at [265, 112] on div "[DATE] [DATE] [DATE] [DATE] 設計師編號/姓名 [PERSON_NAME]-3 設計師編號/姓名 顧客編號/姓名 顧客編號/姓名 其…" at bounding box center [611, 159] width 885 height 112
click at [252, 131] on button "昨天" at bounding box center [239, 135] width 47 height 28
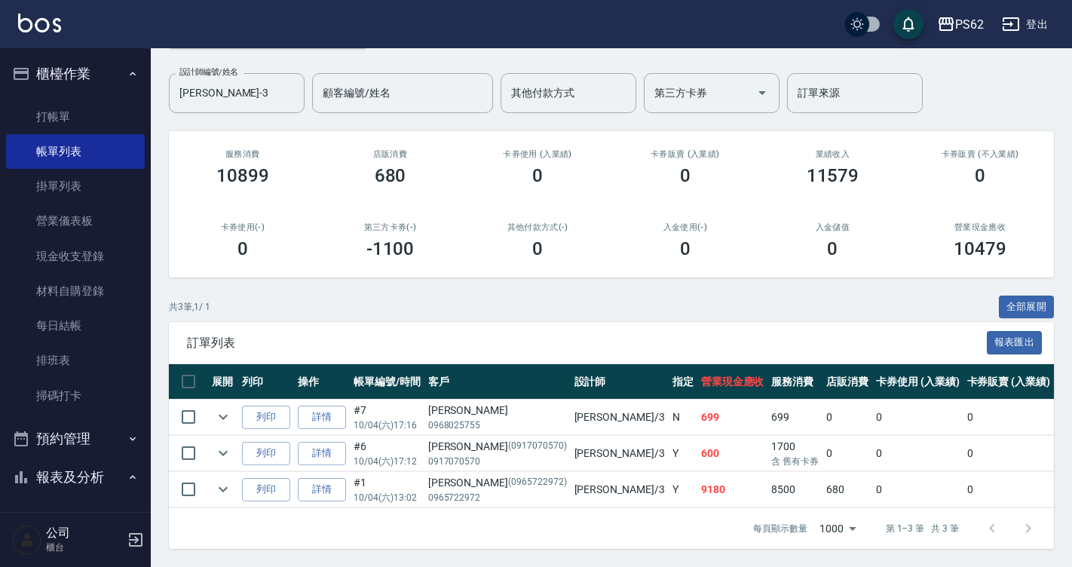
scroll to position [113, 0]
click at [218, 408] on icon "expand row" at bounding box center [223, 417] width 18 height 18
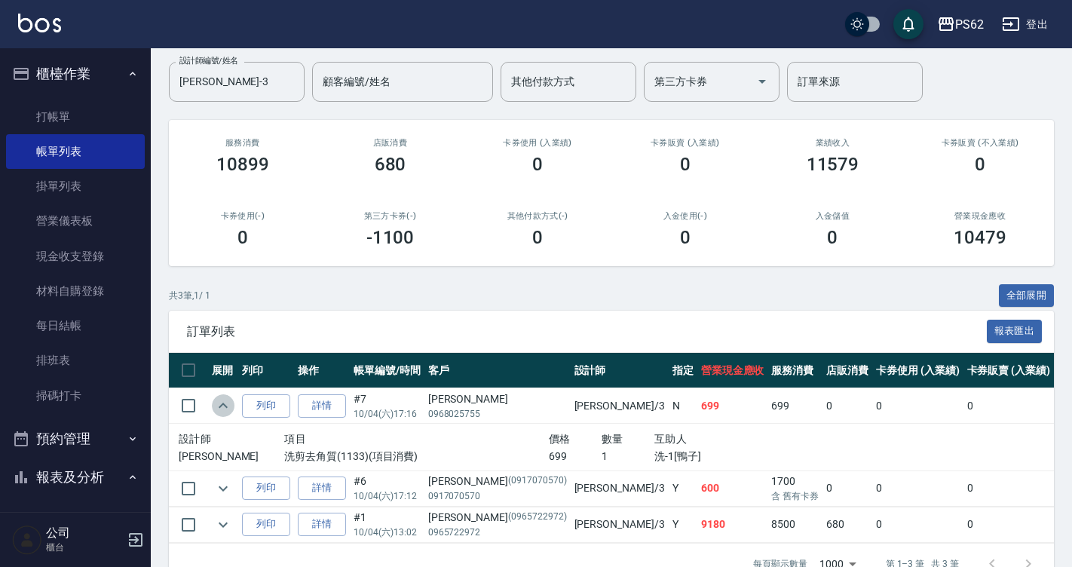
click at [218, 403] on icon "expand row" at bounding box center [223, 406] width 18 height 18
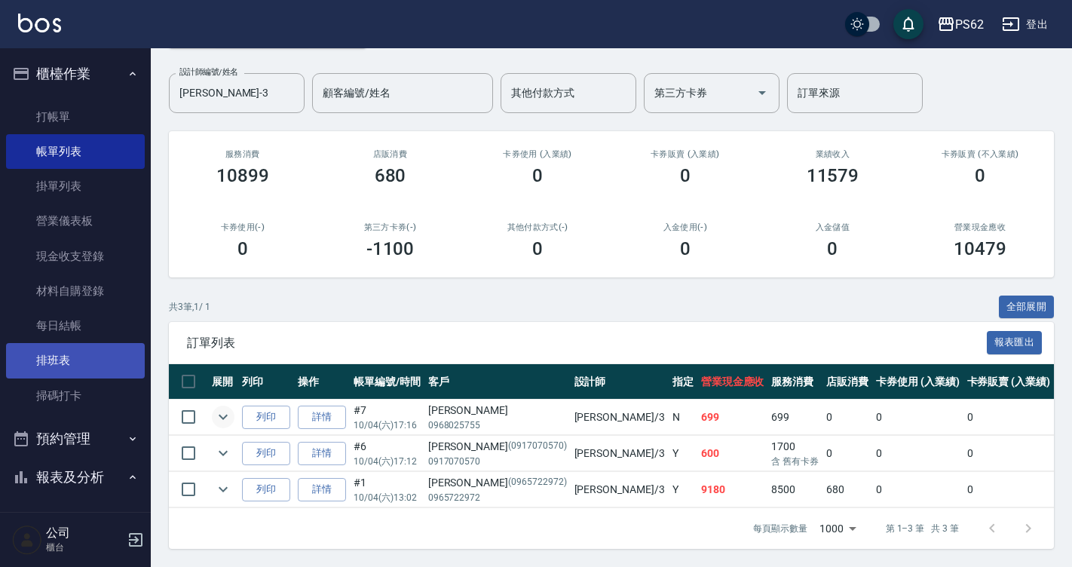
click at [81, 359] on link "排班表" at bounding box center [75, 360] width 139 height 35
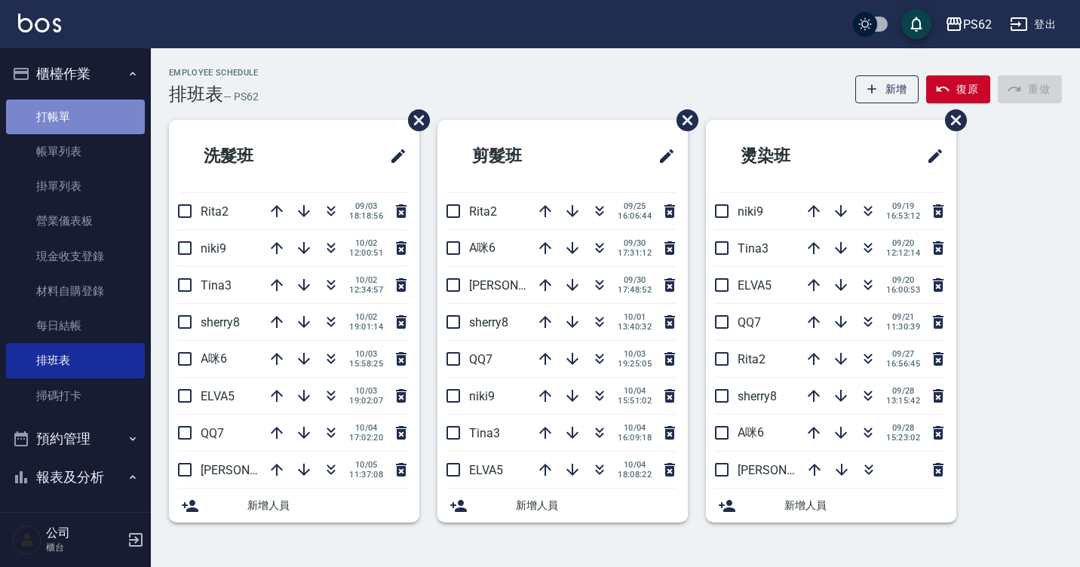
click at [79, 119] on link "打帳單" at bounding box center [75, 117] width 139 height 35
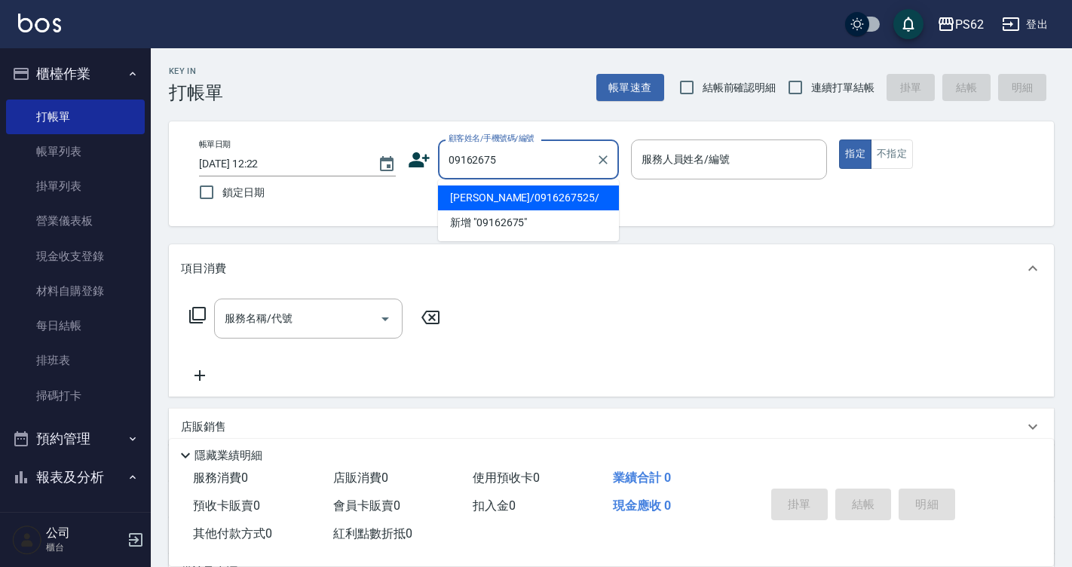
click at [599, 197] on li "[PERSON_NAME]/0916267525/" at bounding box center [528, 198] width 181 height 25
type input "[PERSON_NAME]/0916267525/"
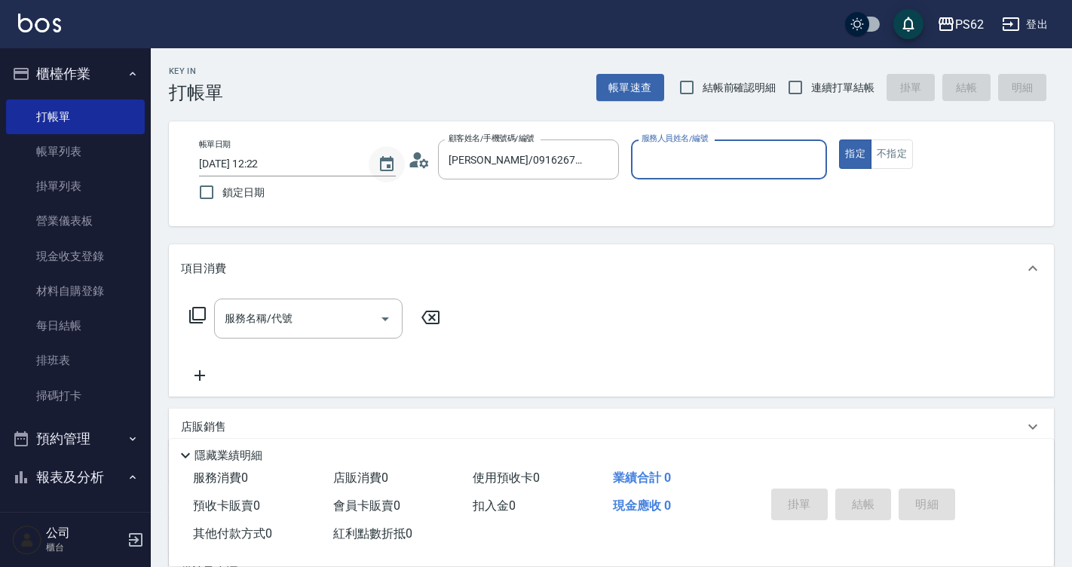
type input "[PERSON_NAME]-2"
click at [421, 160] on icon at bounding box center [419, 160] width 23 height 23
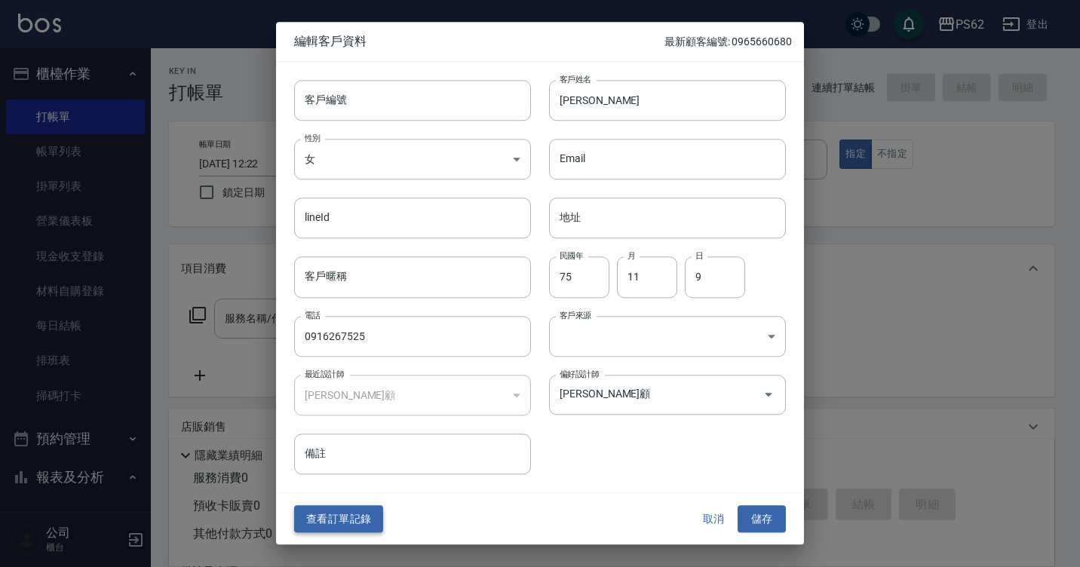
click at [355, 524] on button "查看訂單記錄" at bounding box center [338, 519] width 89 height 28
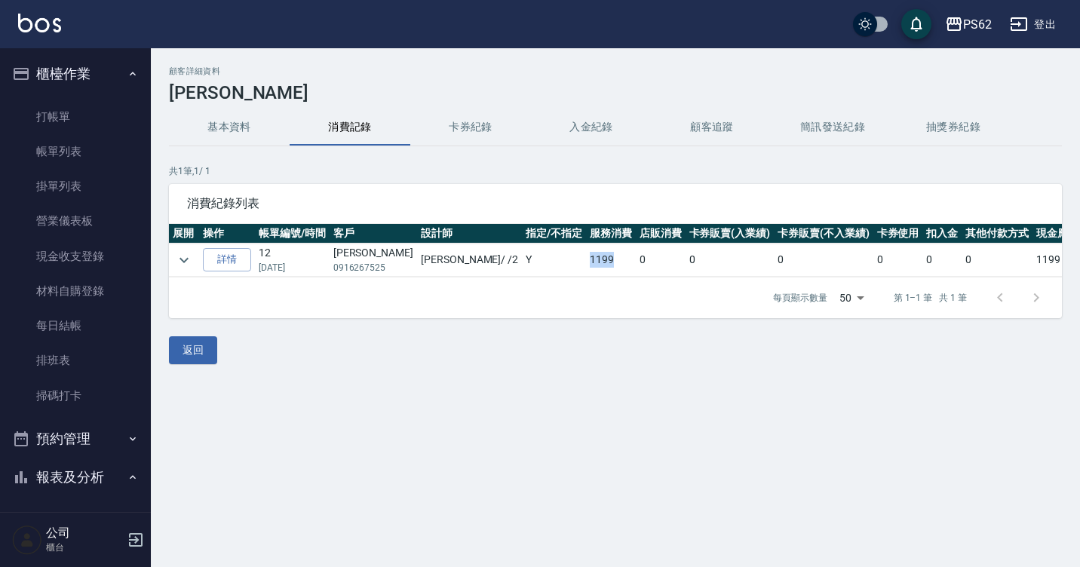
drag, startPoint x: 512, startPoint y: 261, endPoint x: 538, endPoint y: 256, distance: 26.2
click at [586, 256] on td "1199" at bounding box center [611, 260] width 50 height 33
click at [192, 252] on icon "expand row" at bounding box center [184, 260] width 18 height 18
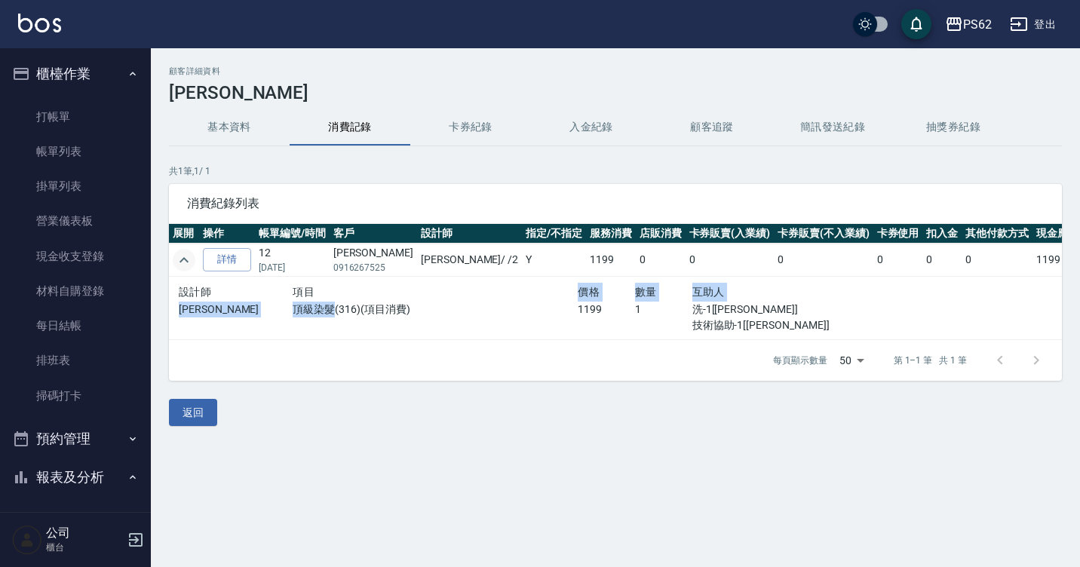
drag, startPoint x: 321, startPoint y: 303, endPoint x: 542, endPoint y: 296, distance: 221.1
click at [542, 296] on div "設計師 項目 價格 數量 互助人 [PERSON_NAME] 頂級染髮(316)(項目消費) 1199 1 洗-1[[PERSON_NAME]] 技術協助-1…" at bounding box center [521, 308] width 685 height 51
click at [528, 339] on div "設計師 項目 價格 數量 互助人 [PERSON_NAME] 頂級染髮(316)(項目消費) 1199 1 洗-1[[PERSON_NAME]] 技術協助-1…" at bounding box center [521, 308] width 697 height 63
click at [469, 382] on div "顧客詳細資料 [PERSON_NAME] 基本資料 消費記錄 卡券紀錄 入金紀錄 顧客追蹤 簡訊發送紀錄 抽獎券紀錄 共 1 筆, 1 / 1 消費紀錄列表 …" at bounding box center [615, 246] width 929 height 360
click at [458, 409] on div "返回" at bounding box center [615, 413] width 893 height 28
